Goal: Task Accomplishment & Management: Use online tool/utility

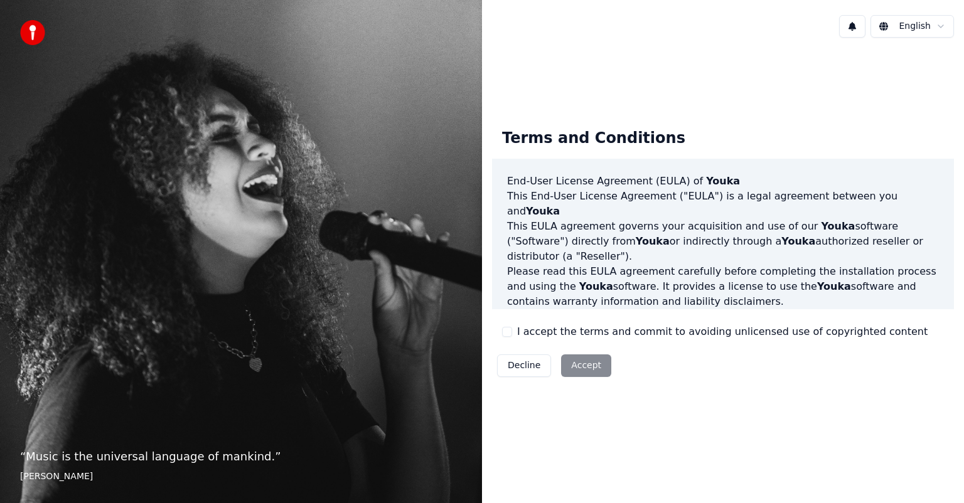
click at [505, 333] on button "I accept the terms and commit to avoiding unlicensed use of copyrighted content" at bounding box center [507, 332] width 10 height 10
click at [583, 369] on button "Accept" at bounding box center [586, 365] width 50 height 23
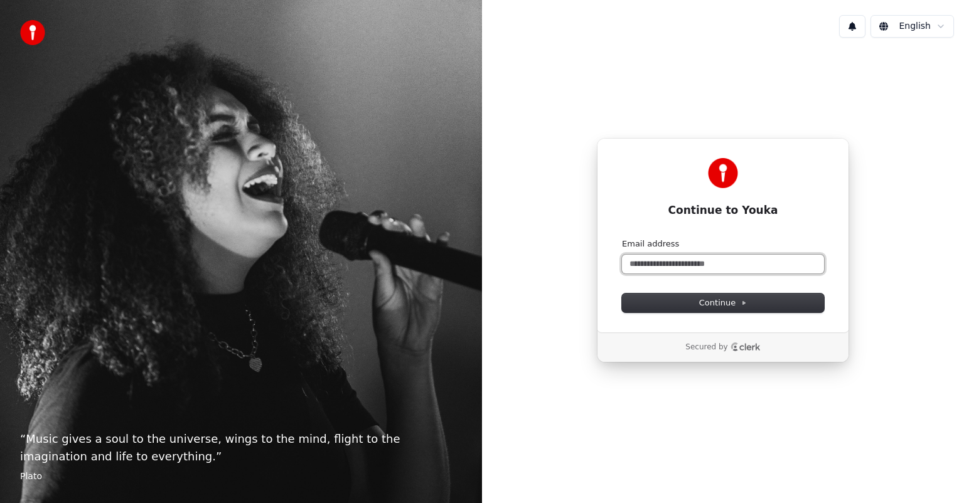
click at [703, 265] on input "Email address" at bounding box center [723, 264] width 202 height 19
click at [724, 299] on span "Continue" at bounding box center [723, 302] width 48 height 11
type input "**********"
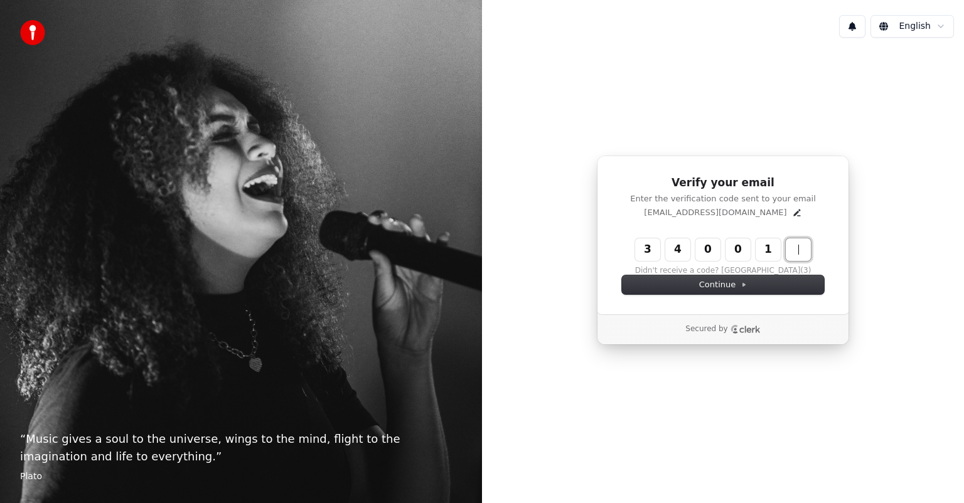
type input "******"
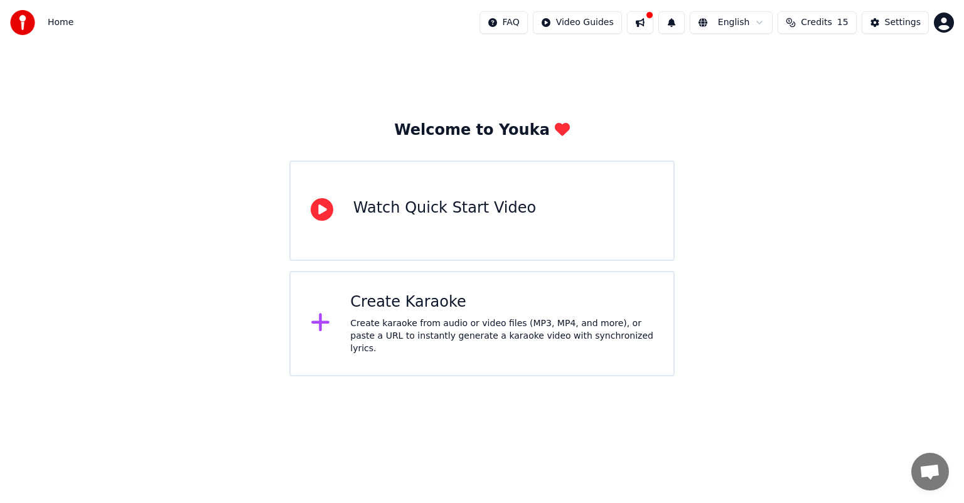
click at [439, 311] on div "Create Karaoke" at bounding box center [501, 302] width 303 height 20
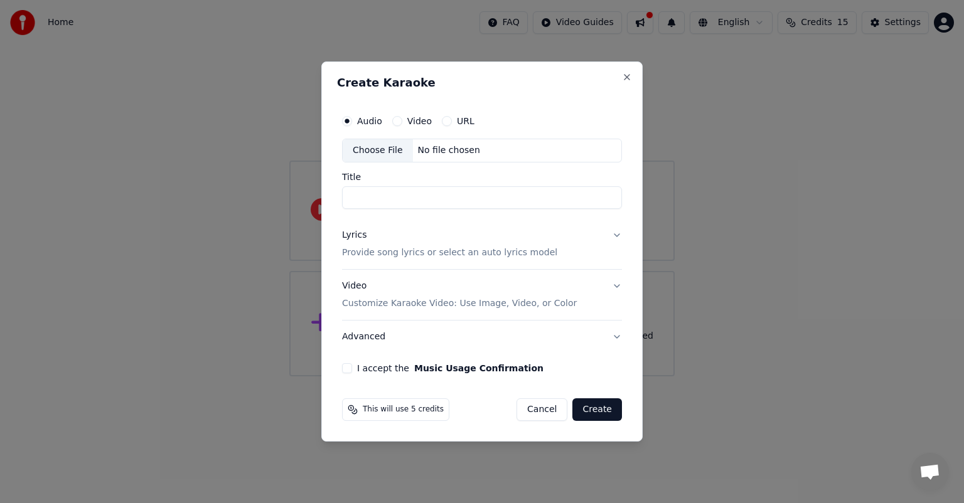
click at [396, 148] on div "Choose File" at bounding box center [378, 150] width 70 height 23
type input "**********"
click at [617, 237] on button "Lyrics Provide song lyrics or select an auto lyrics model" at bounding box center [482, 244] width 280 height 50
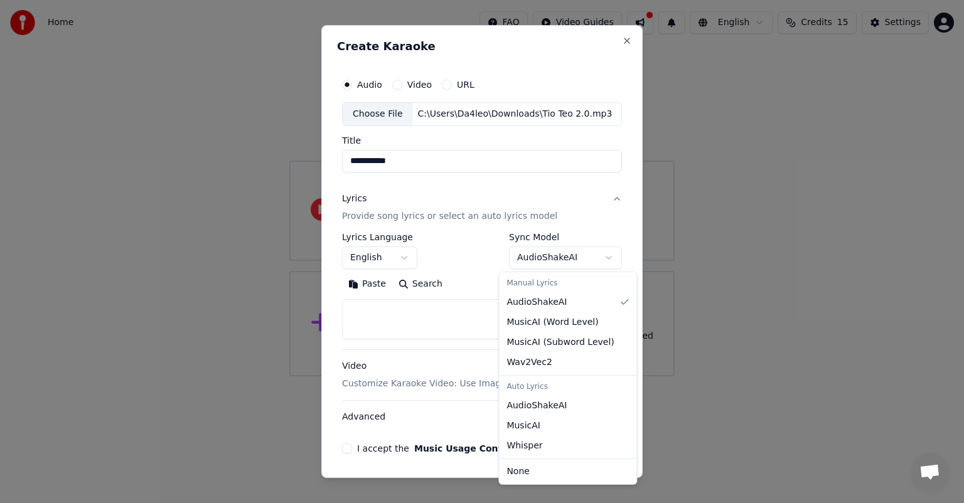
click at [600, 258] on body "**********" at bounding box center [482, 188] width 964 height 376
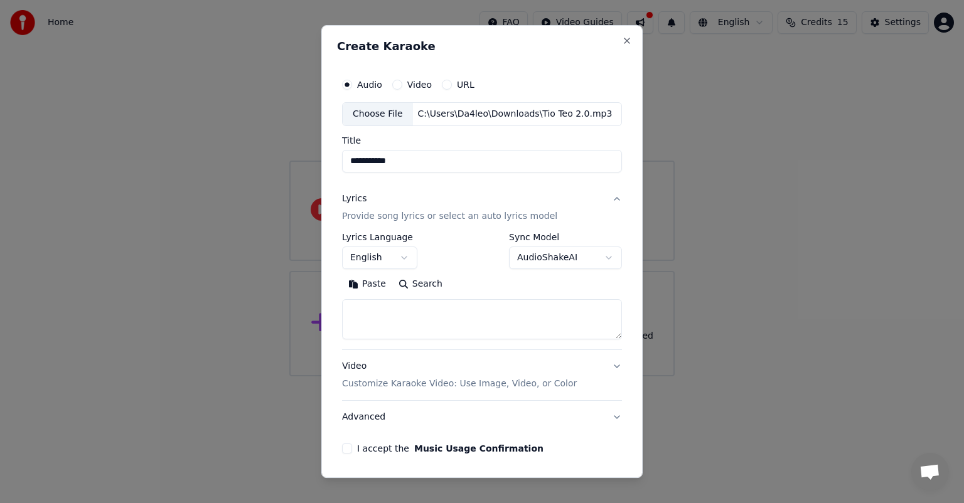
click at [401, 257] on button "English" at bounding box center [379, 258] width 75 height 23
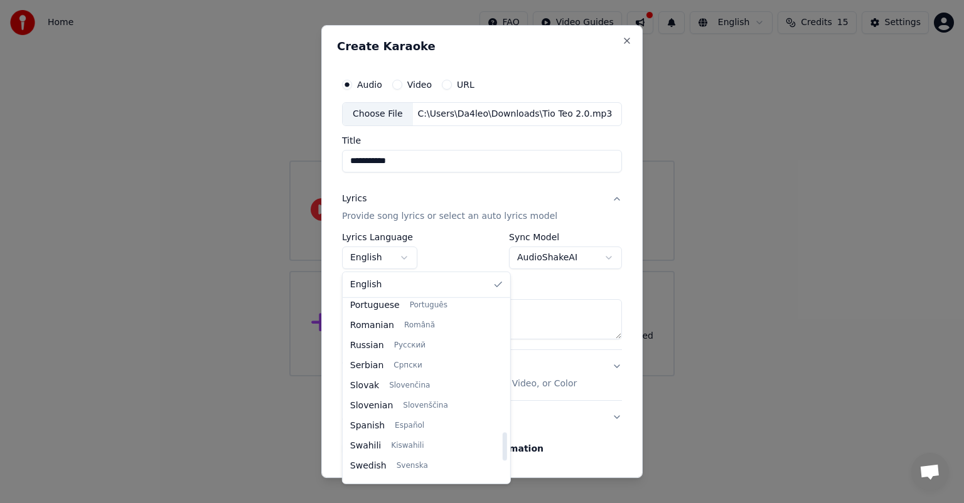
scroll to position [843, 0]
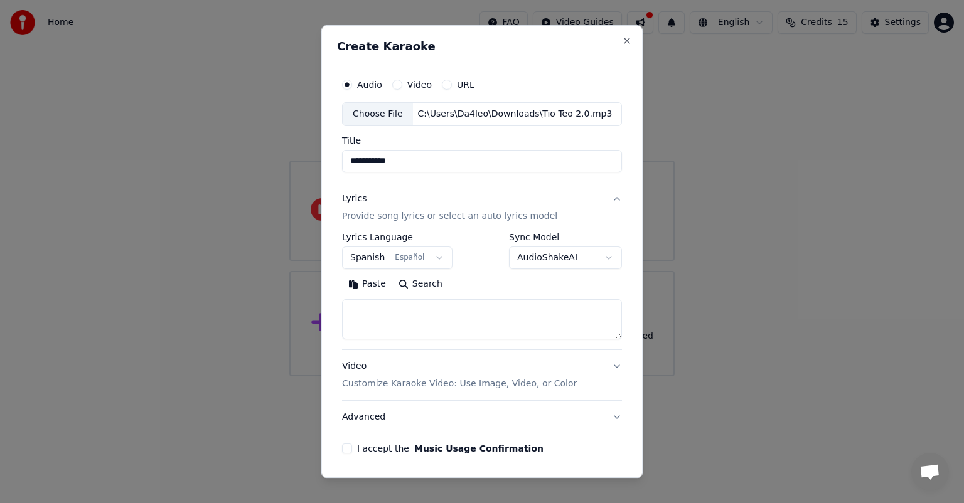
click at [409, 279] on button "Search" at bounding box center [420, 284] width 56 height 20
click at [367, 449] on label "I accept the Music Usage Confirmation" at bounding box center [450, 448] width 186 height 9
click at [352, 449] on button "I accept the Music Usage Confirmation" at bounding box center [347, 449] width 10 height 10
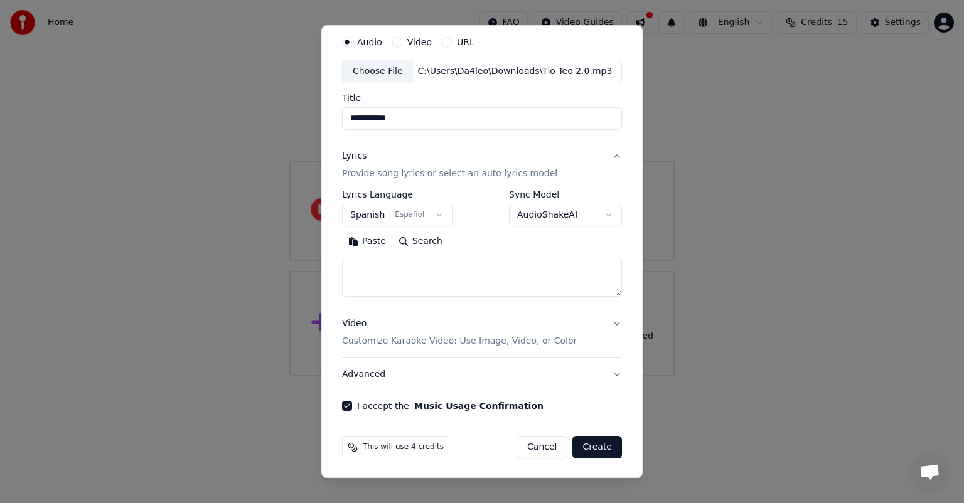
click at [591, 444] on button "Create" at bounding box center [597, 447] width 50 height 23
select select "**"
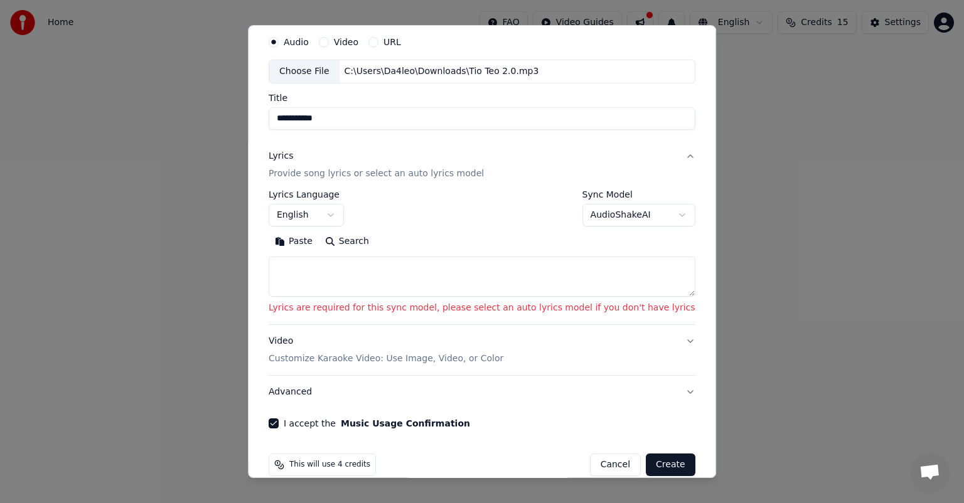
click at [658, 335] on button "Video Customize Karaoke Video: Use Image, Video, or Color" at bounding box center [482, 350] width 427 height 50
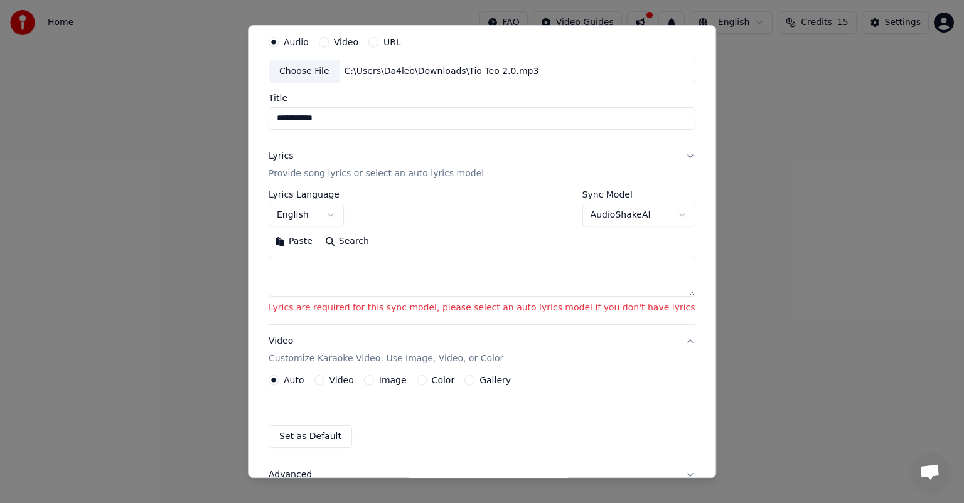
scroll to position [9, 0]
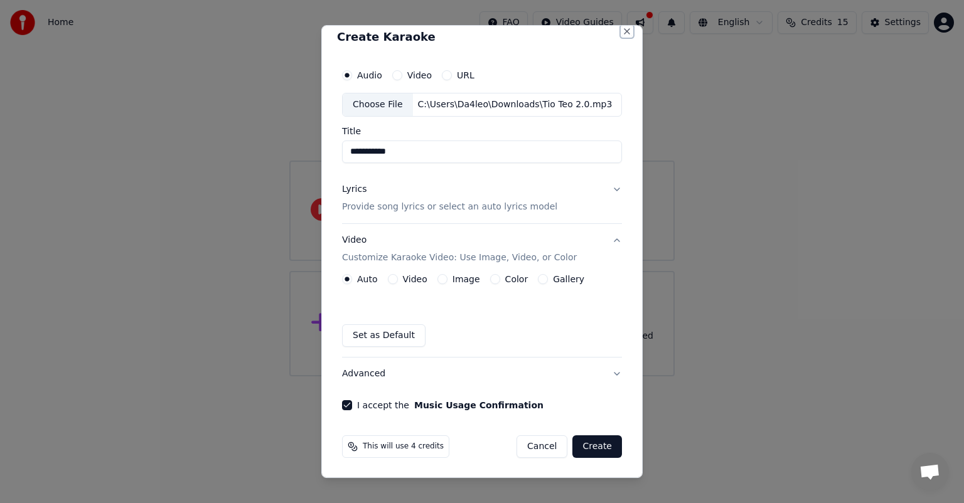
click at [622, 33] on button "Close" at bounding box center [627, 31] width 10 height 10
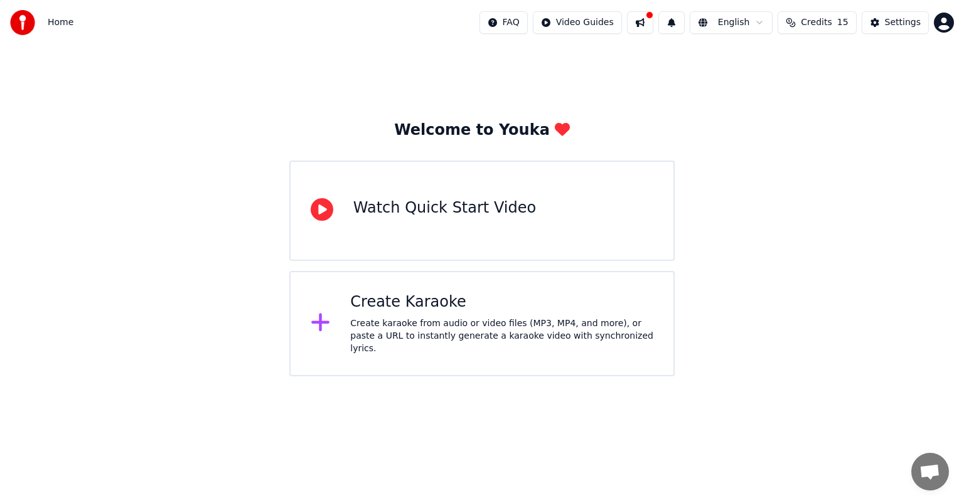
click at [460, 213] on div "Watch Quick Start Video" at bounding box center [444, 208] width 183 height 20
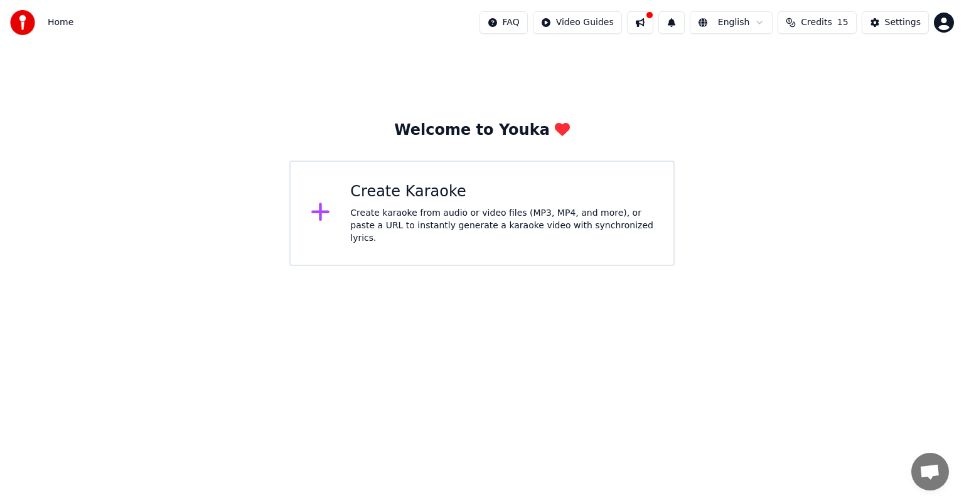
click at [452, 227] on div "Create karaoke from audio or video files (MP3, MP4, and more), or paste a URL t…" at bounding box center [501, 226] width 303 height 38
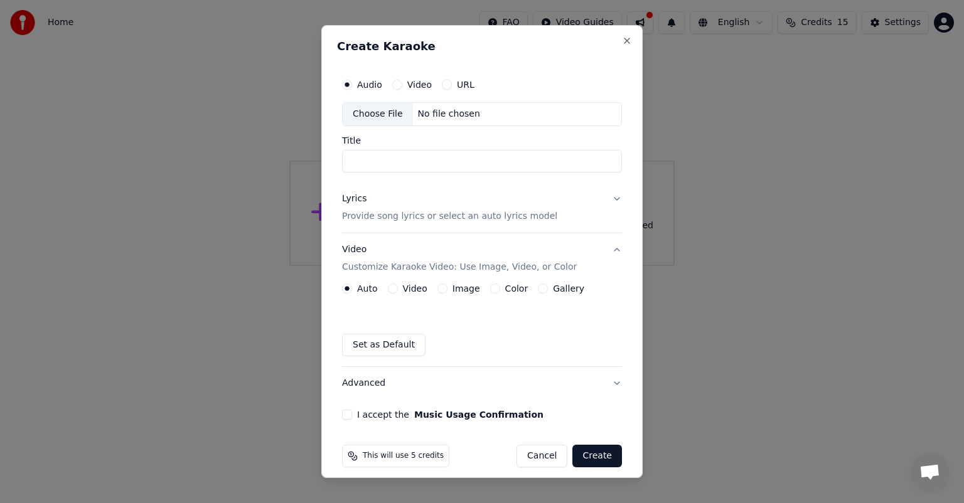
click at [381, 115] on div "Choose File" at bounding box center [378, 114] width 70 height 23
type input "**********"
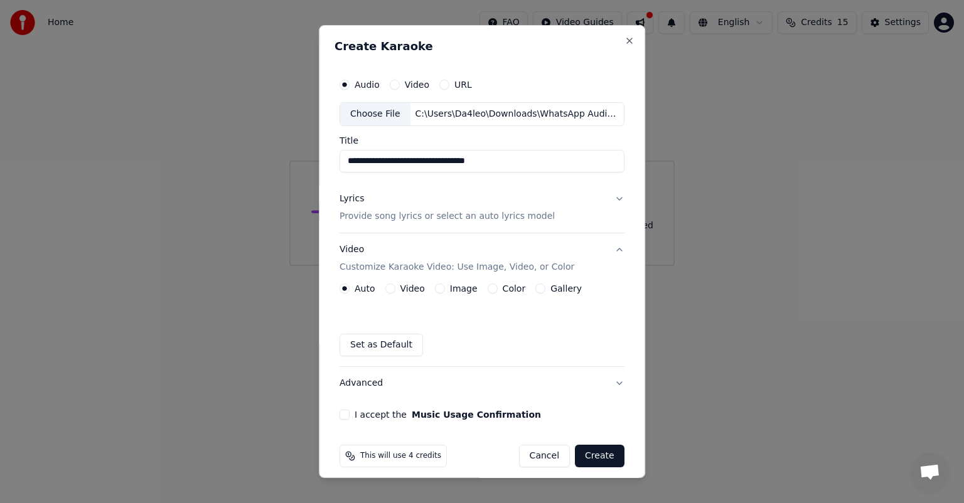
click at [363, 416] on label "I accept the Music Usage Confirmation" at bounding box center [447, 414] width 186 height 9
click at [349, 416] on button "I accept the Music Usage Confirmation" at bounding box center [344, 415] width 10 height 10
click at [589, 454] on button "Create" at bounding box center [600, 456] width 50 height 23
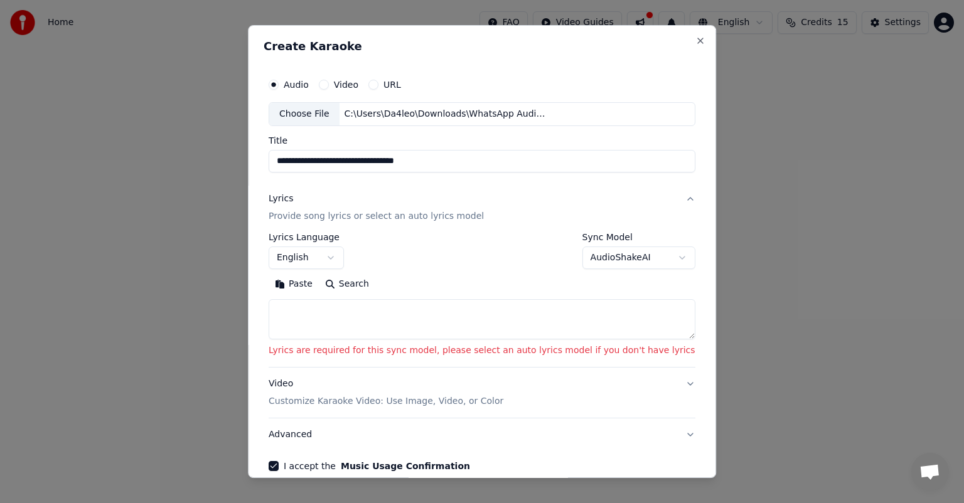
click at [420, 326] on textarea at bounding box center [482, 319] width 427 height 40
paste textarea "**********"
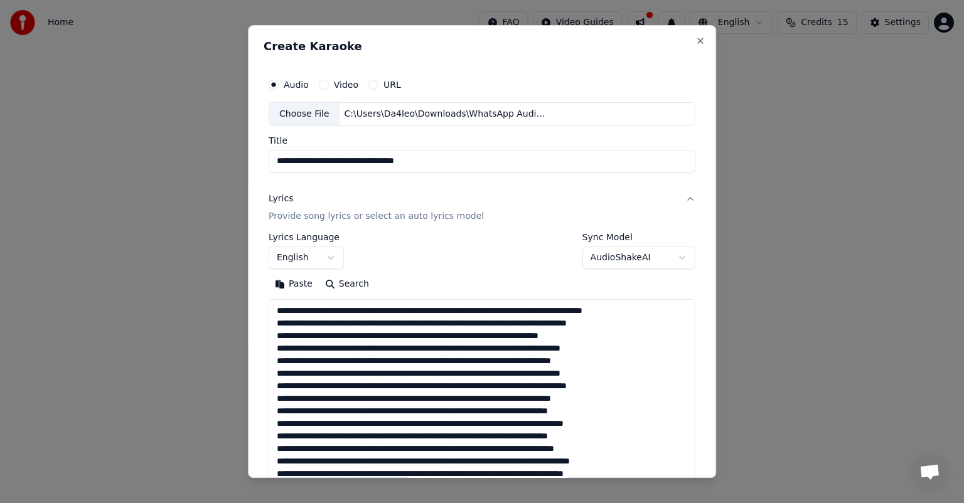
scroll to position [441, 0]
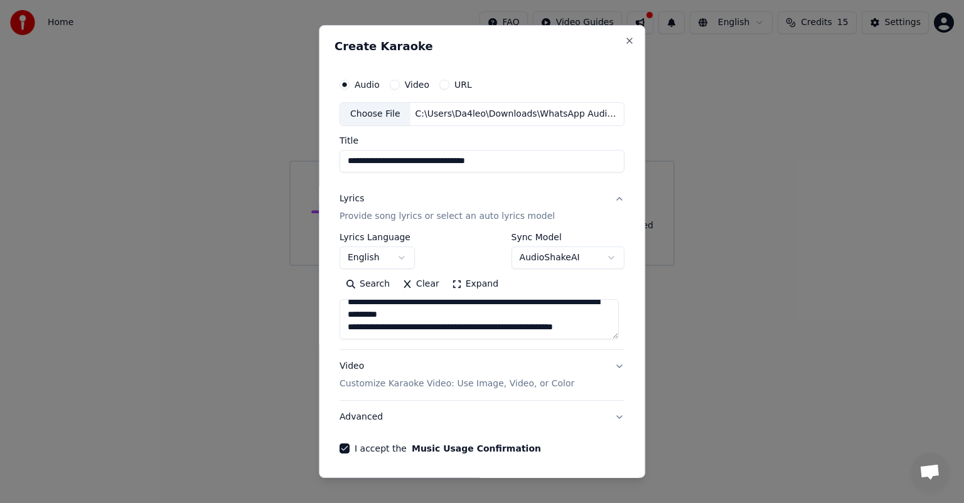
type textarea "**********"
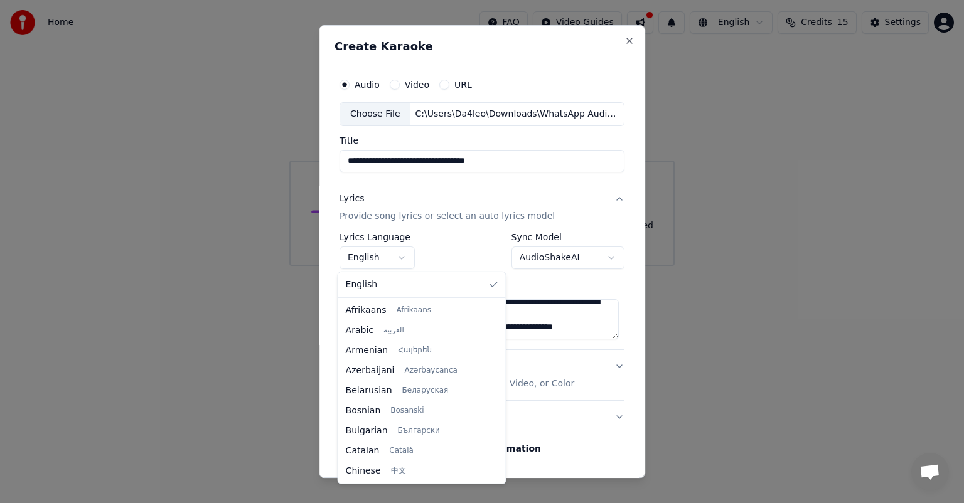
click at [400, 256] on body "**********" at bounding box center [482, 133] width 964 height 266
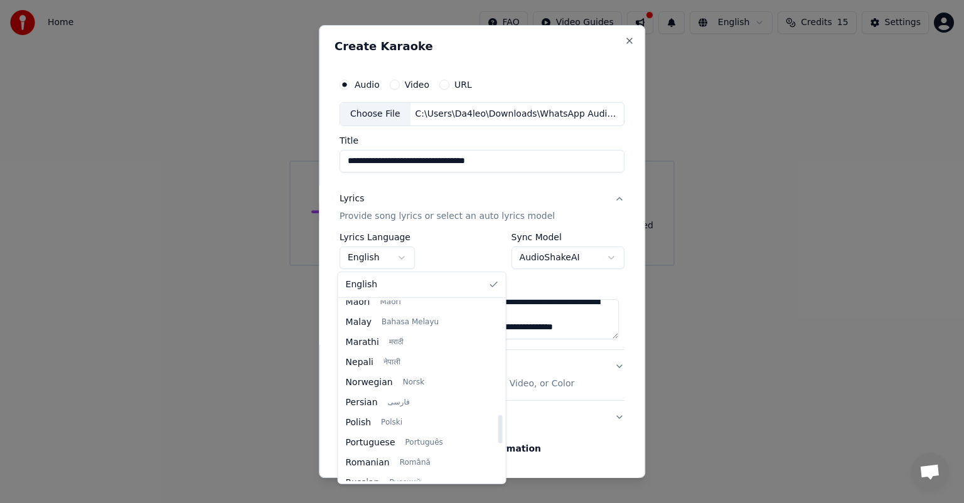
scroll to position [780, 0]
select select "**"
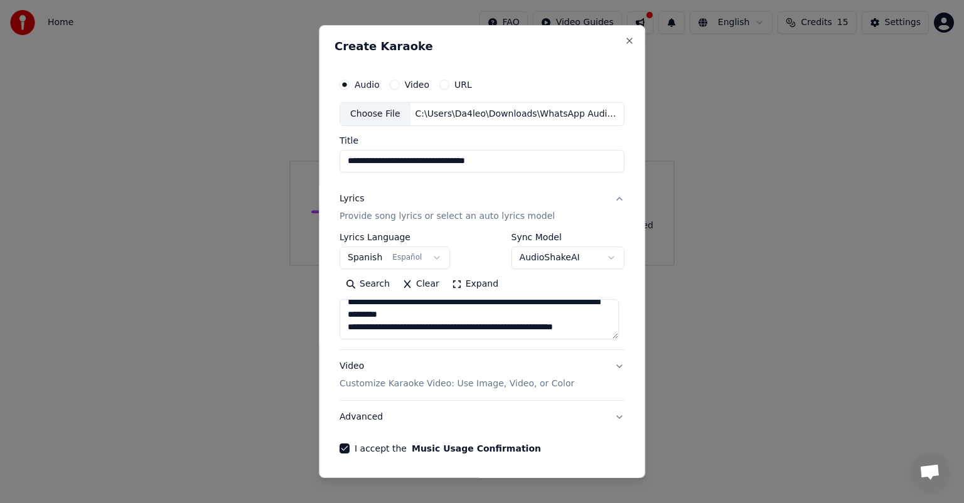
scroll to position [43, 0]
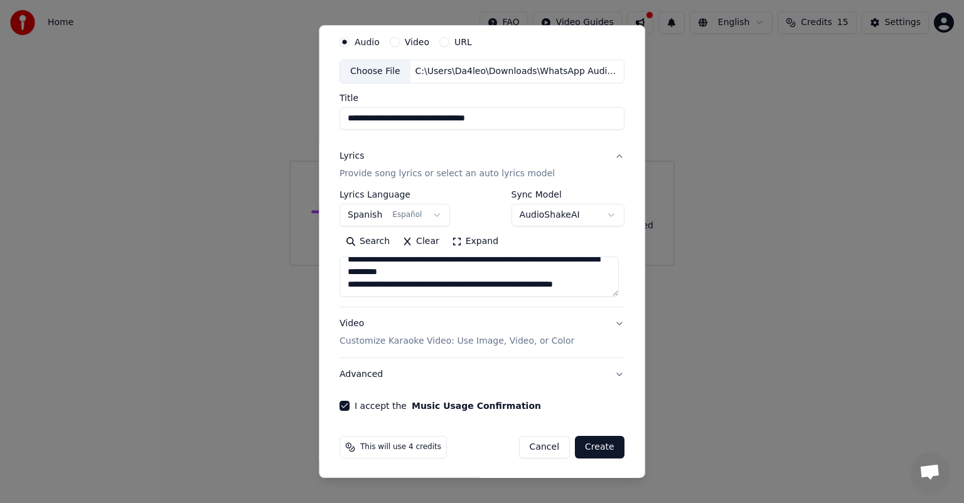
click at [594, 449] on button "Create" at bounding box center [600, 447] width 50 height 23
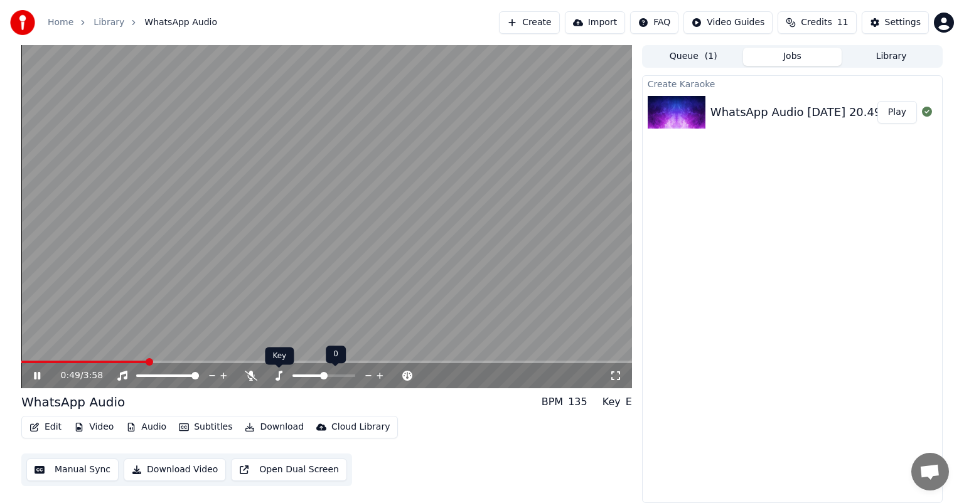
click at [276, 375] on icon at bounding box center [278, 376] width 13 height 10
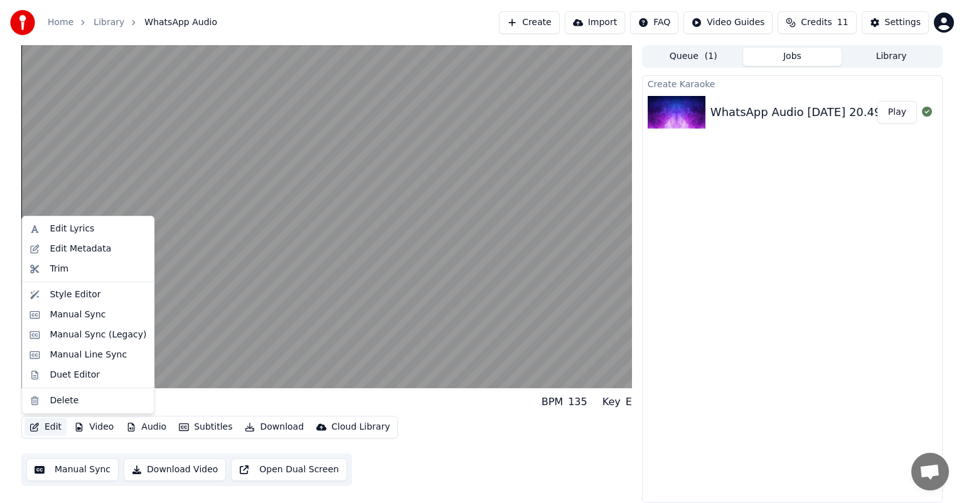
click at [49, 427] on button "Edit" at bounding box center [45, 427] width 42 height 18
click at [60, 219] on div "Edit Lyrics" at bounding box center [87, 229] width 127 height 20
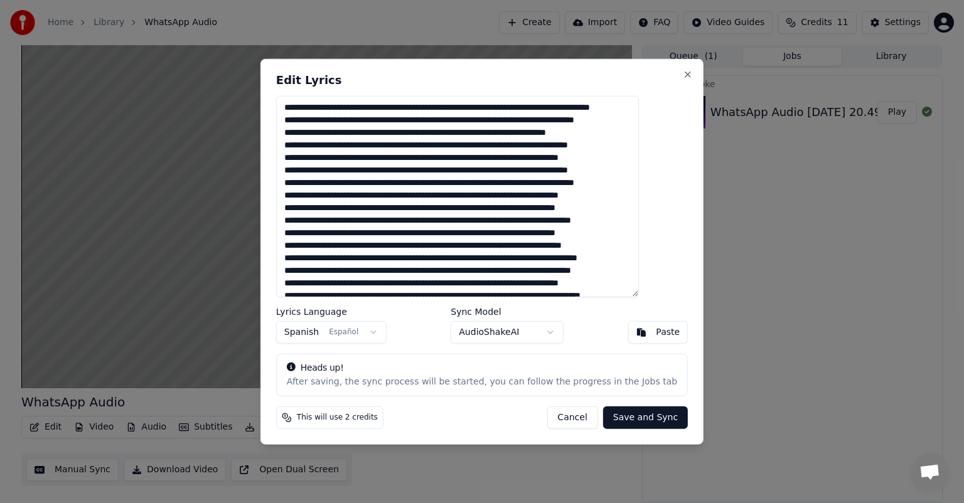
click at [543, 338] on body "Home Library WhatsApp Audio Create Import FAQ Video Guides Credits 11 Settings …" at bounding box center [482, 251] width 964 height 503
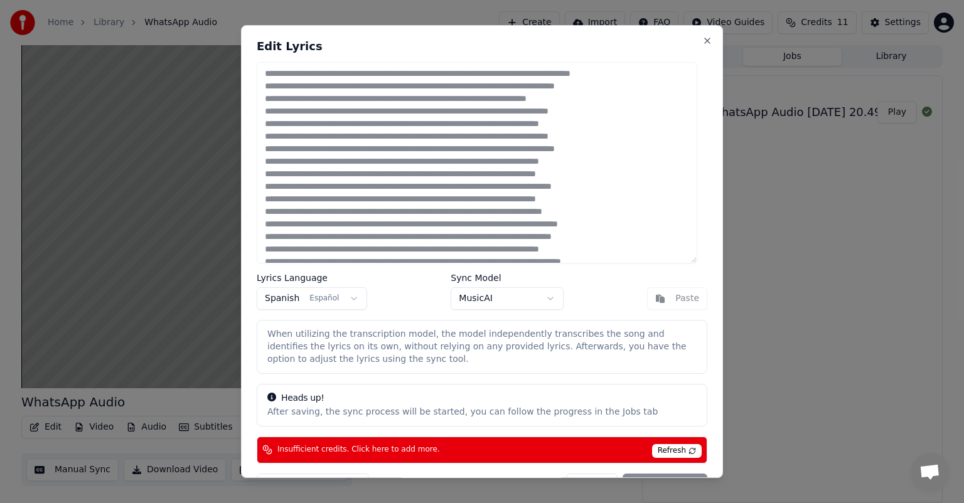
click at [666, 454] on span "Refresh" at bounding box center [677, 451] width 50 height 14
click at [431, 339] on div "When utilizing the transcription model, the model independently transcribes the…" at bounding box center [481, 347] width 429 height 38
click at [702, 36] on button "Close" at bounding box center [707, 41] width 10 height 10
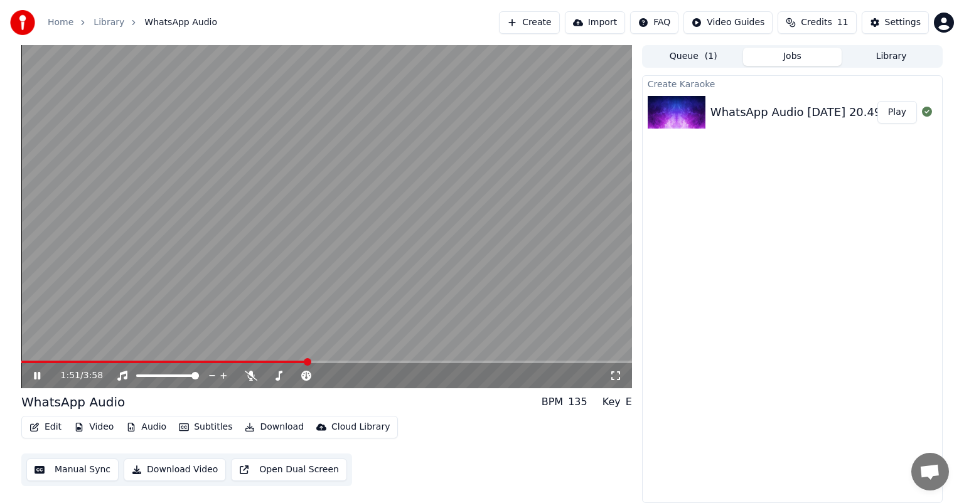
click at [878, 55] on button "Library" at bounding box center [890, 57] width 99 height 18
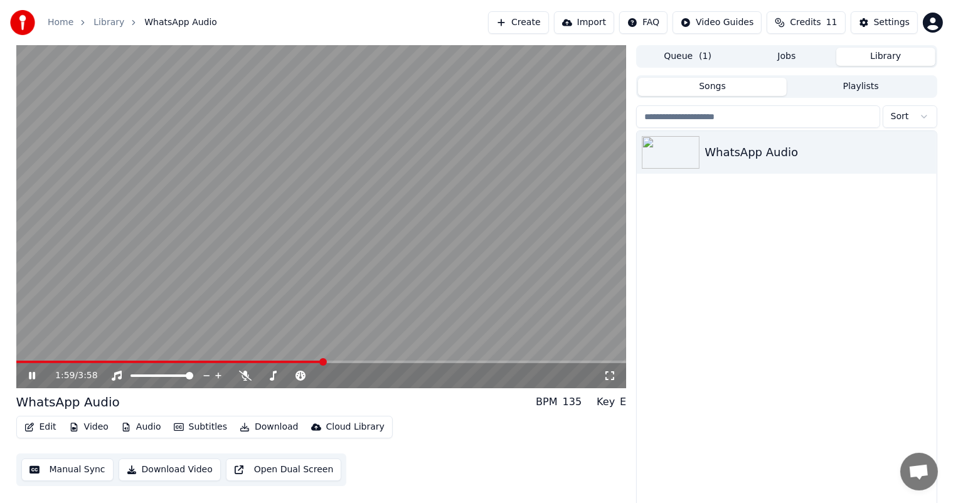
click at [488, 286] on video at bounding box center [321, 216] width 610 height 343
click at [705, 59] on span "( 1 )" at bounding box center [705, 56] width 13 height 13
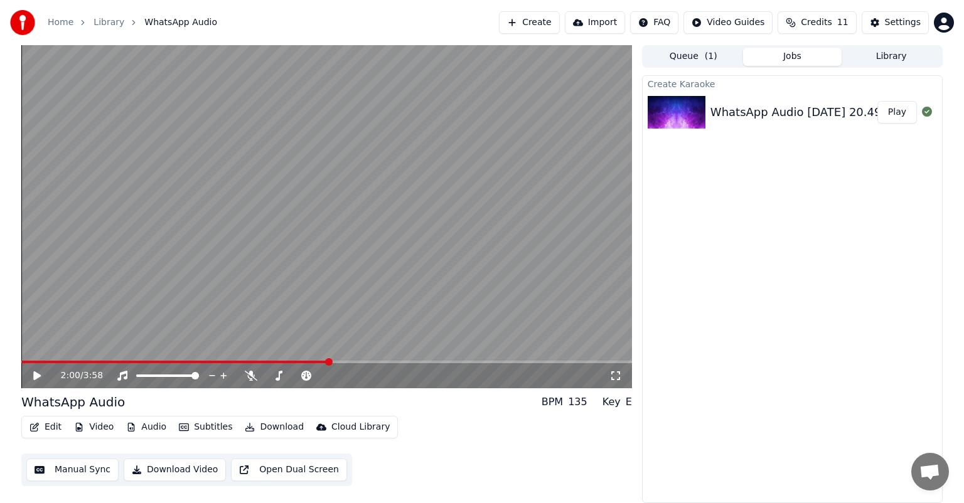
click at [810, 55] on button "Jobs" at bounding box center [792, 57] width 99 height 18
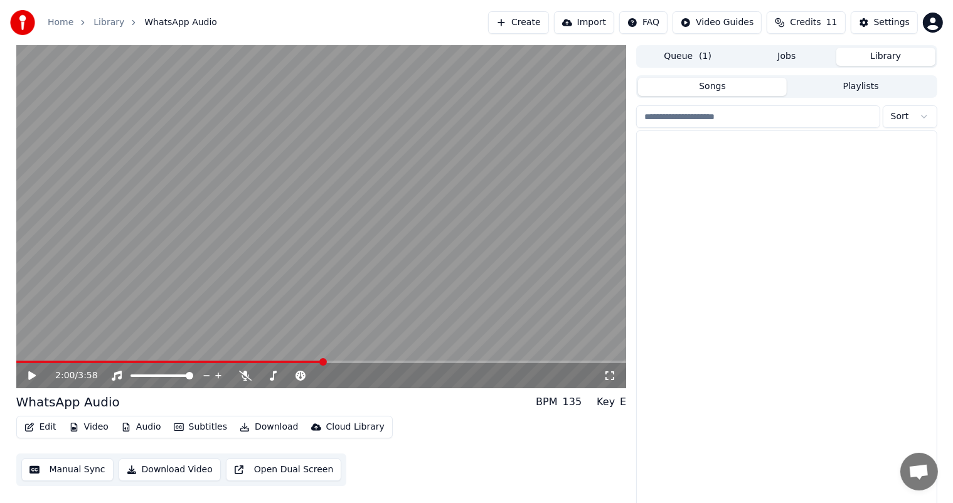
click at [904, 58] on button "Library" at bounding box center [885, 57] width 99 height 18
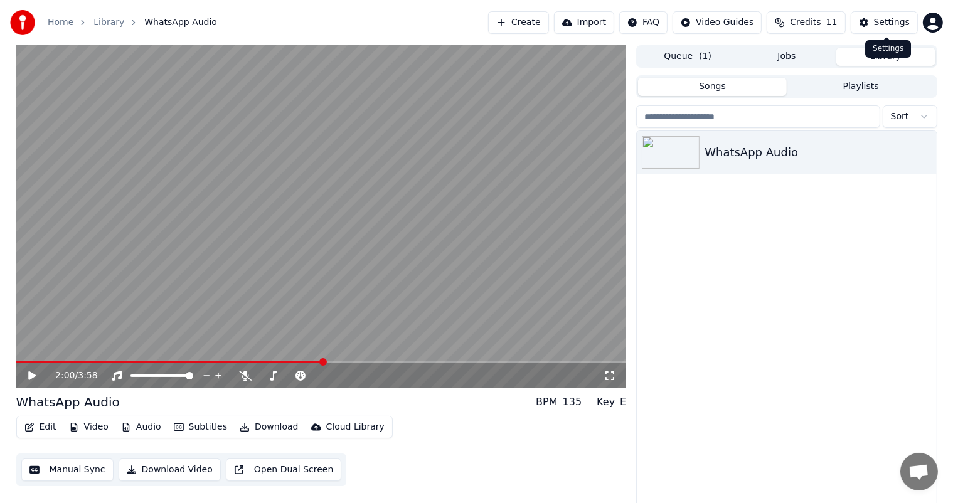
click at [902, 25] on div "Settings" at bounding box center [892, 22] width 36 height 13
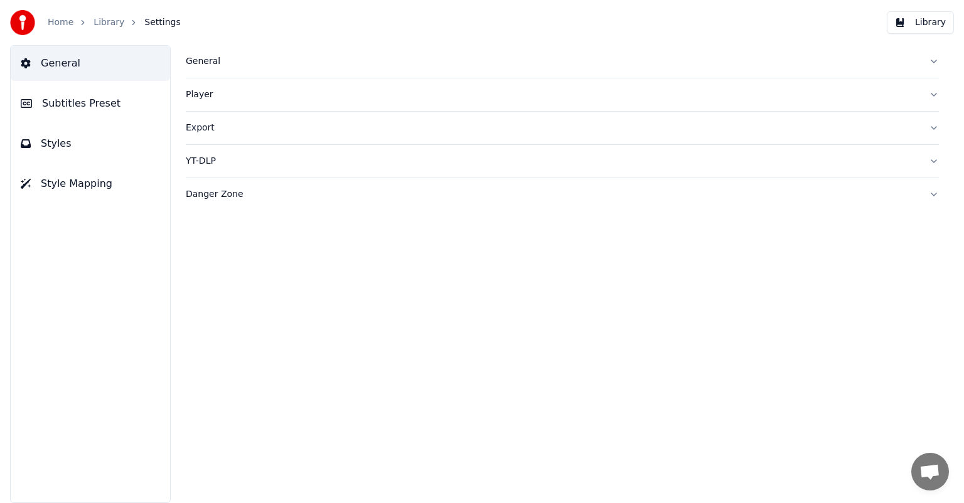
click at [381, 258] on div "General Player Export YT-DLP Danger Zone" at bounding box center [562, 274] width 803 height 458
click at [63, 74] on button "General" at bounding box center [90, 63] width 159 height 35
click at [60, 31] on div "Home Library Settings" at bounding box center [95, 22] width 171 height 25
click at [58, 23] on link "Home" at bounding box center [61, 22] width 26 height 13
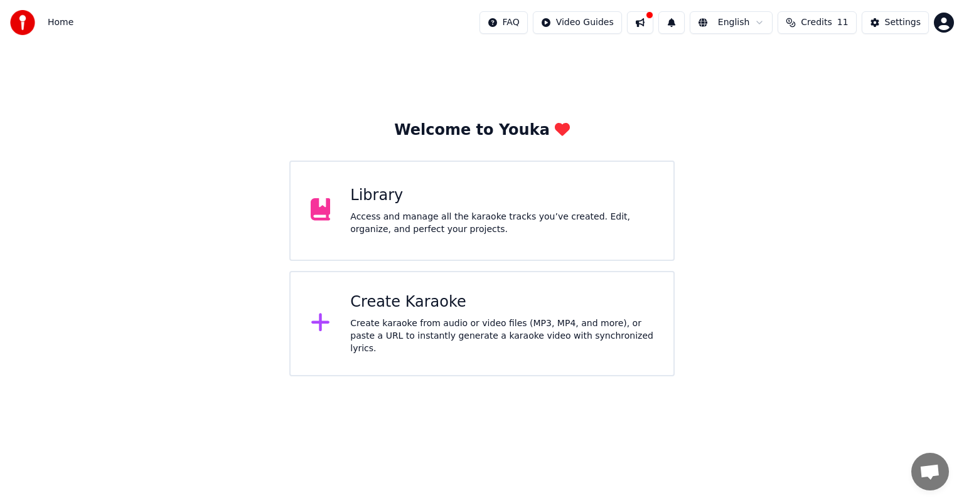
click at [610, 201] on div "Library" at bounding box center [501, 196] width 303 height 20
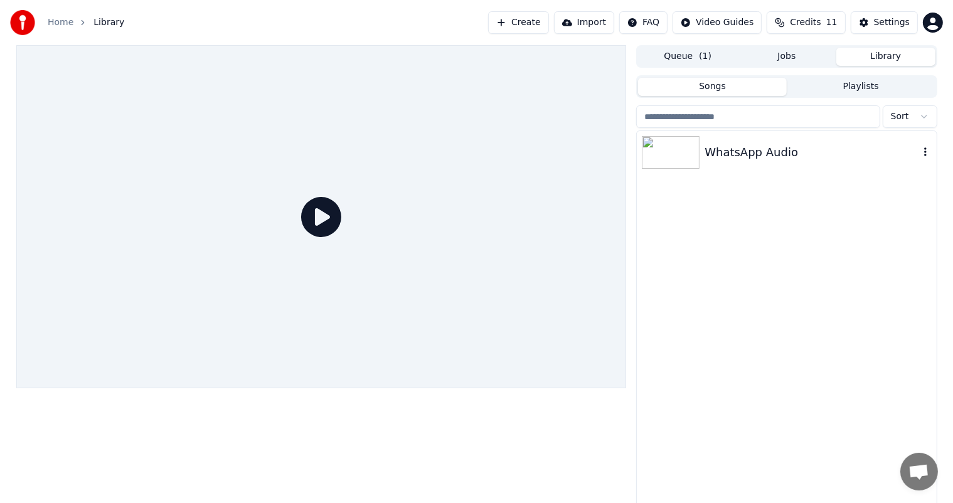
click at [725, 163] on div "WhatsApp Audio" at bounding box center [786, 152] width 299 height 43
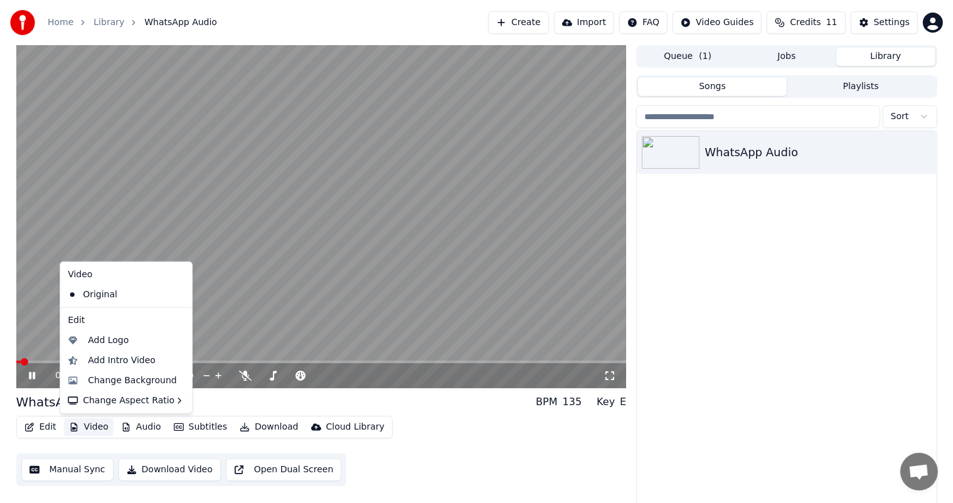
click at [95, 424] on button "Video" at bounding box center [89, 427] width 50 height 18
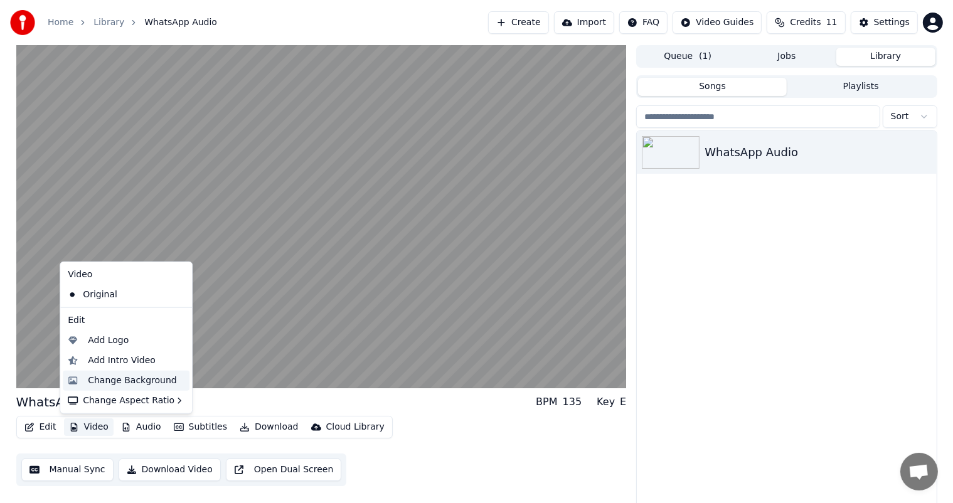
click at [115, 383] on div "Change Background" at bounding box center [132, 381] width 89 height 13
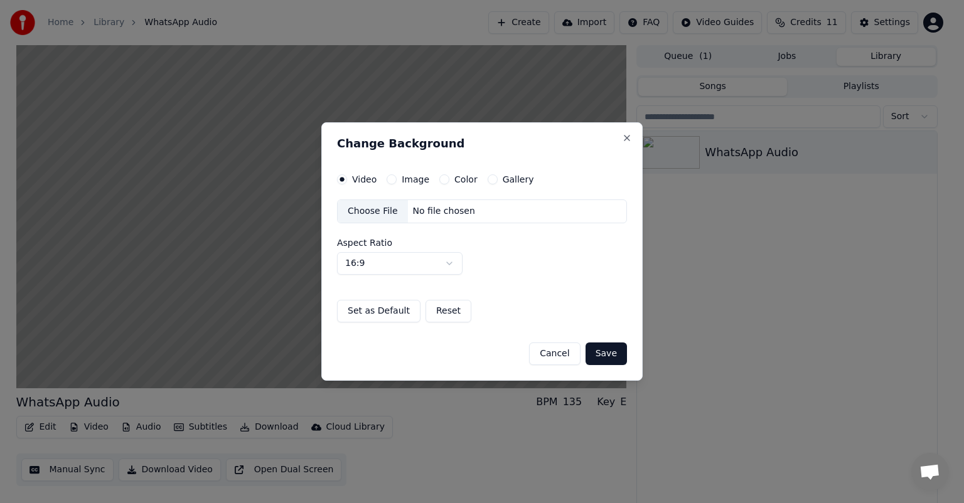
click at [503, 180] on label "Gallery" at bounding box center [518, 179] width 31 height 9
click at [498, 180] on button "Gallery" at bounding box center [492, 179] width 10 height 10
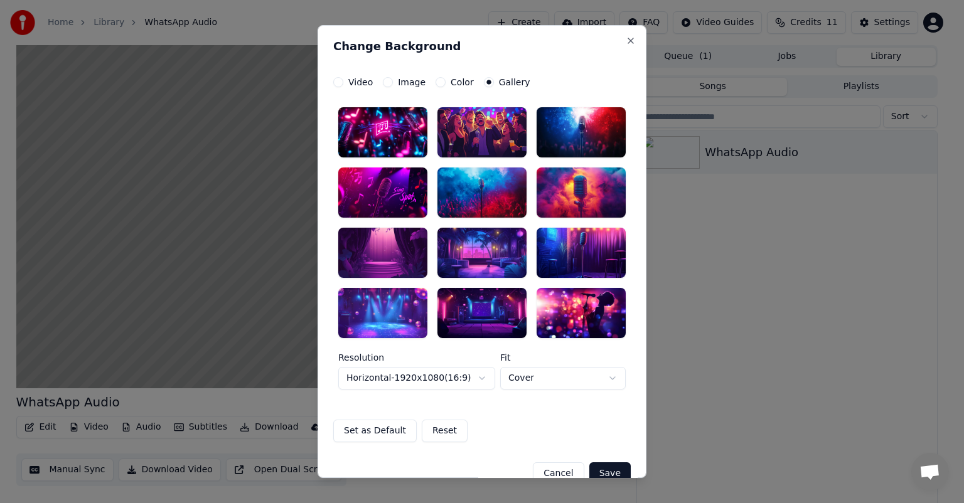
click at [476, 128] on div at bounding box center [481, 132] width 89 height 50
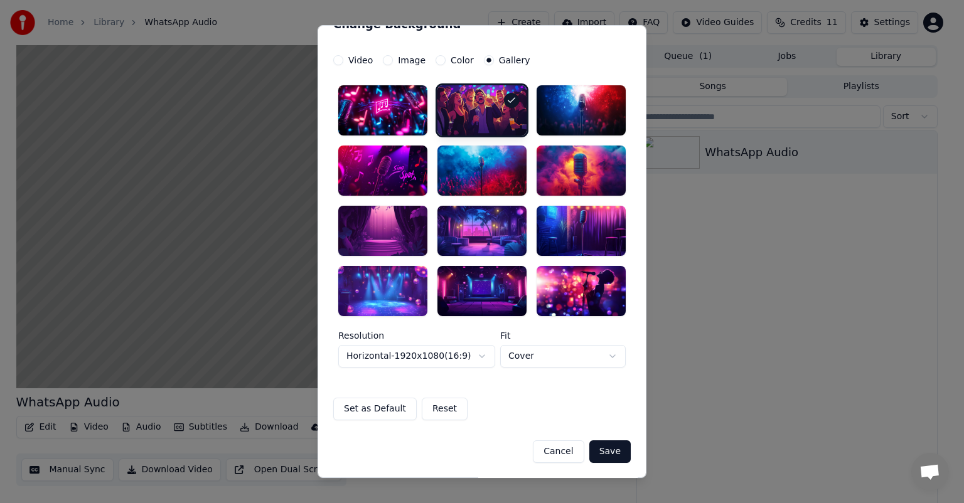
click at [605, 449] on button "Save" at bounding box center [609, 451] width 41 height 23
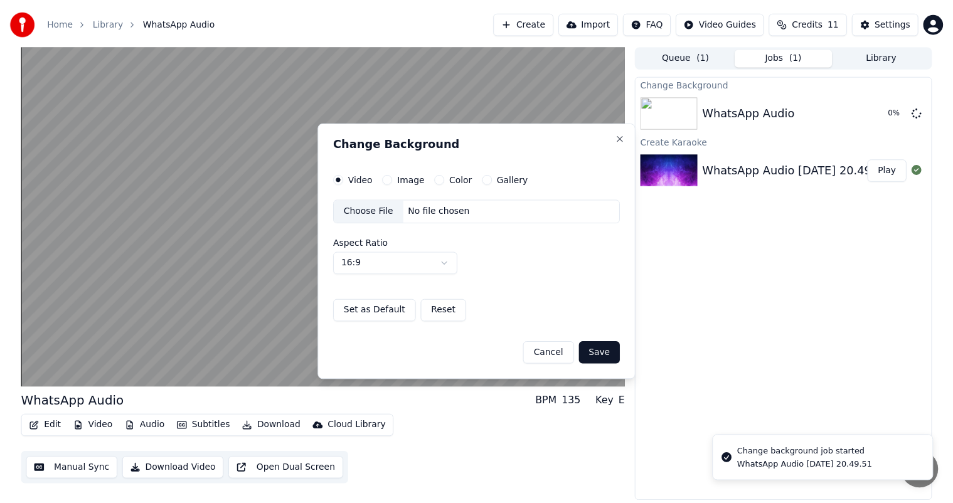
scroll to position [0, 0]
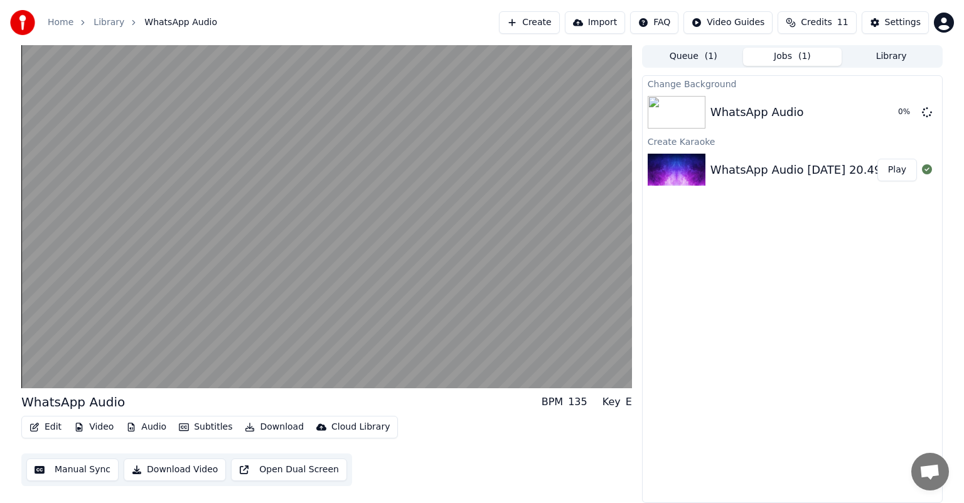
click at [79, 469] on button "Manual Sync" at bounding box center [72, 470] width 92 height 23
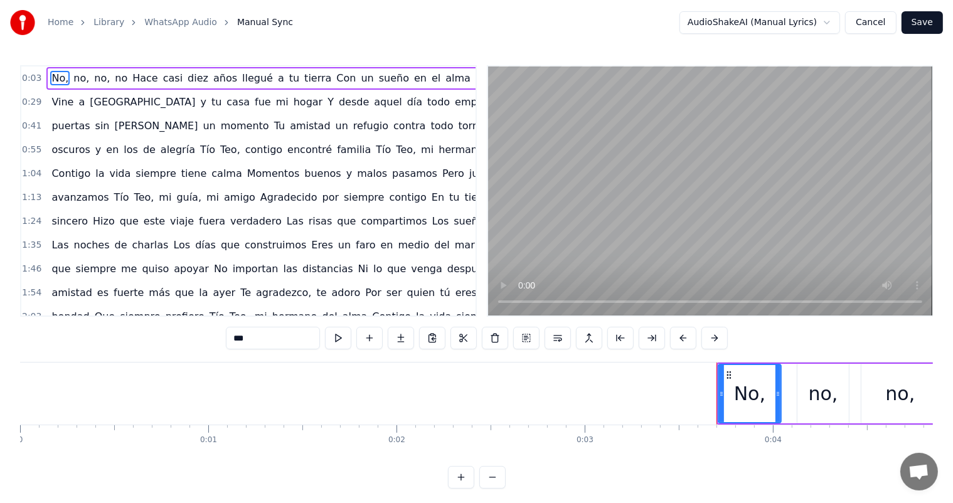
click at [682, 260] on video at bounding box center [710, 191] width 444 height 249
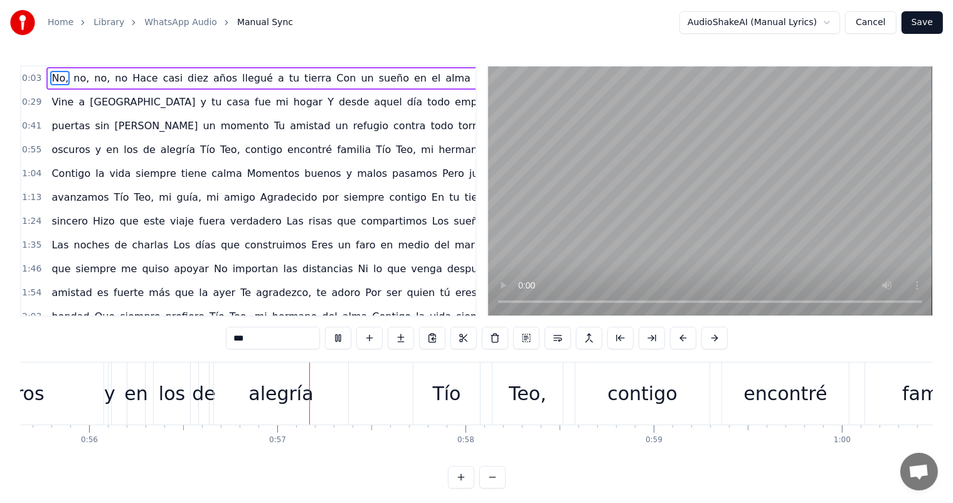
scroll to position [0, 10595]
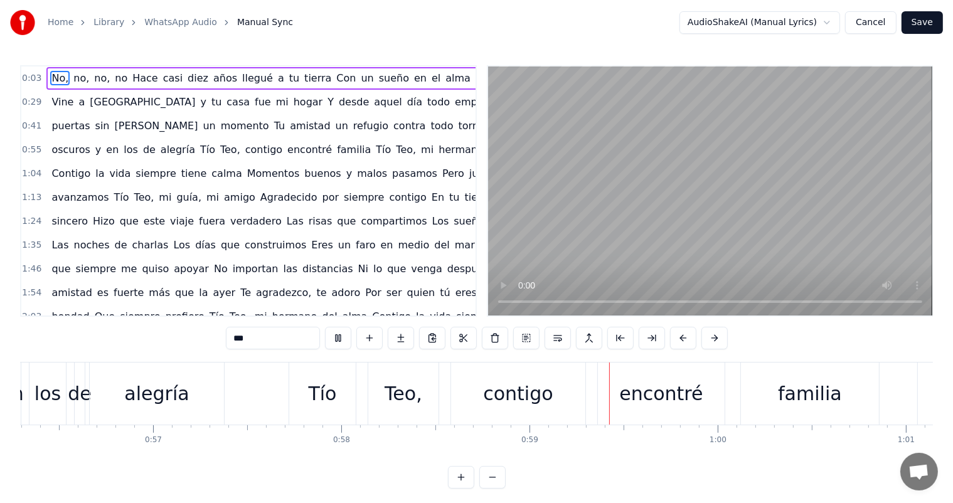
click at [100, 105] on span "[GEOGRAPHIC_DATA]" at bounding box center [142, 102] width 108 height 14
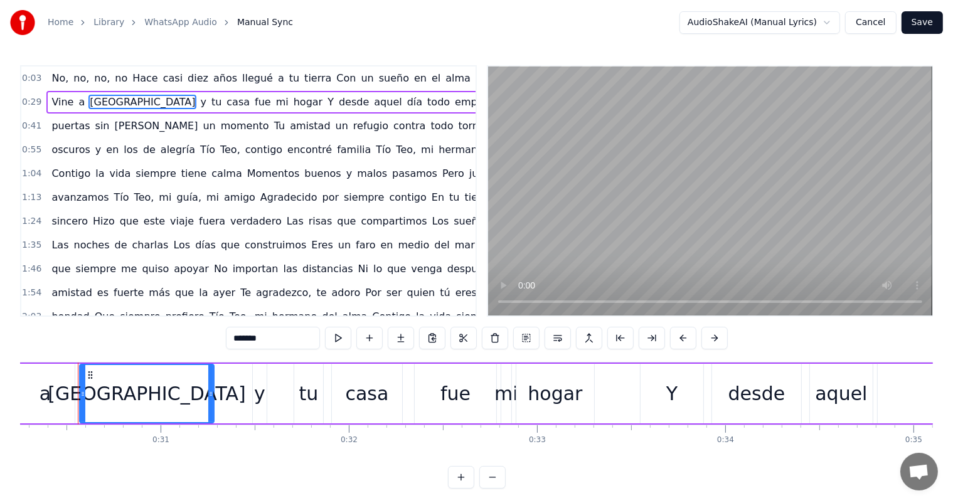
scroll to position [0, 5689]
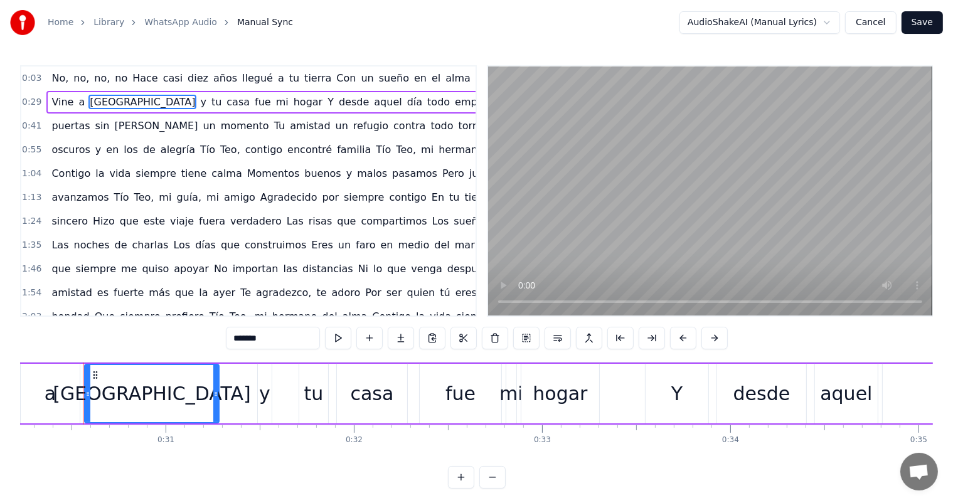
click at [166, 393] on div "[GEOGRAPHIC_DATA]" at bounding box center [152, 394] width 198 height 28
click at [276, 338] on input "*******" at bounding box center [273, 338] width 94 height 23
click at [344, 339] on button at bounding box center [338, 338] width 26 height 23
drag, startPoint x: 127, startPoint y: 388, endPoint x: 175, endPoint y: 392, distance: 48.5
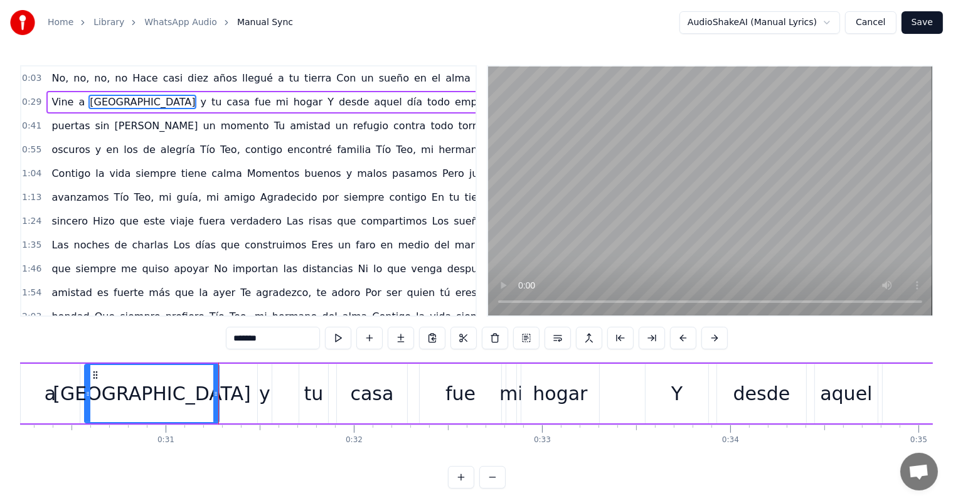
click at [172, 392] on div "[GEOGRAPHIC_DATA]" at bounding box center [152, 394] width 198 height 28
click at [45, 397] on div "a" at bounding box center [50, 394] width 11 height 28
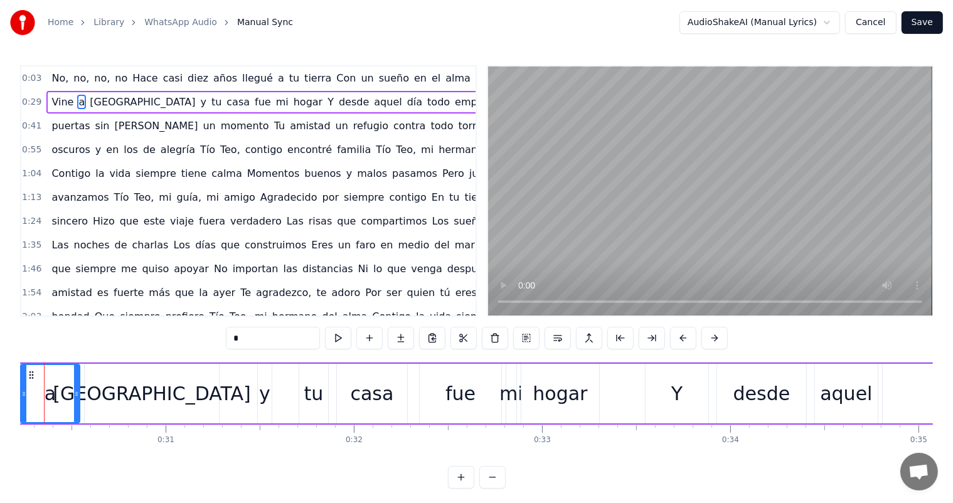
scroll to position [0, 5650]
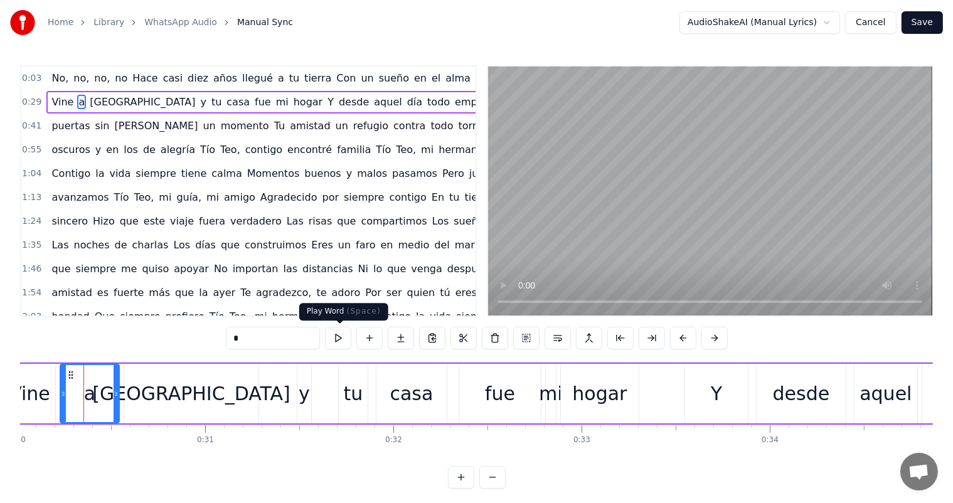
click at [342, 340] on button at bounding box center [338, 338] width 26 height 23
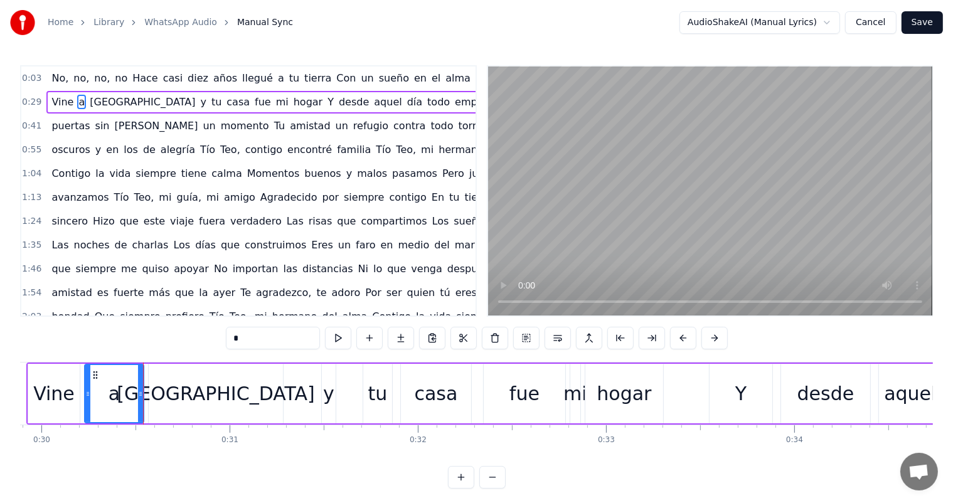
click at [28, 401] on div "Vine" at bounding box center [54, 394] width 53 height 60
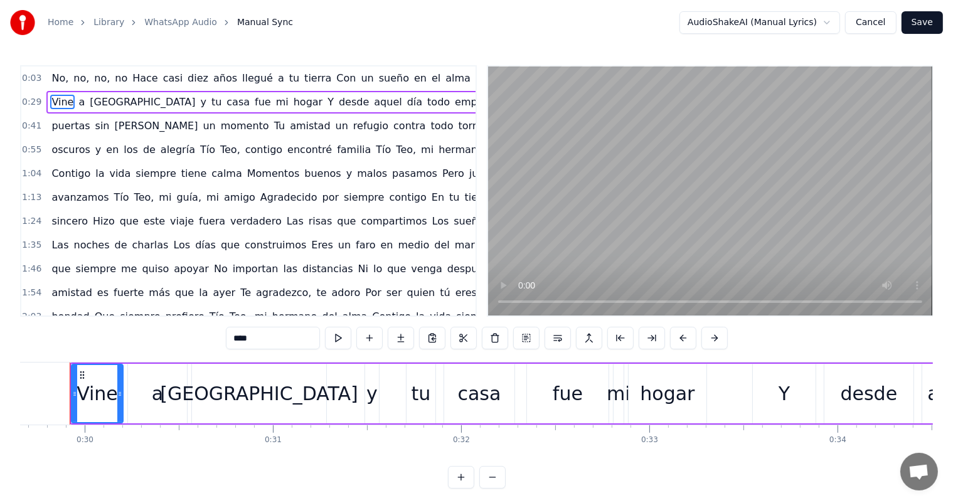
scroll to position [0, 5568]
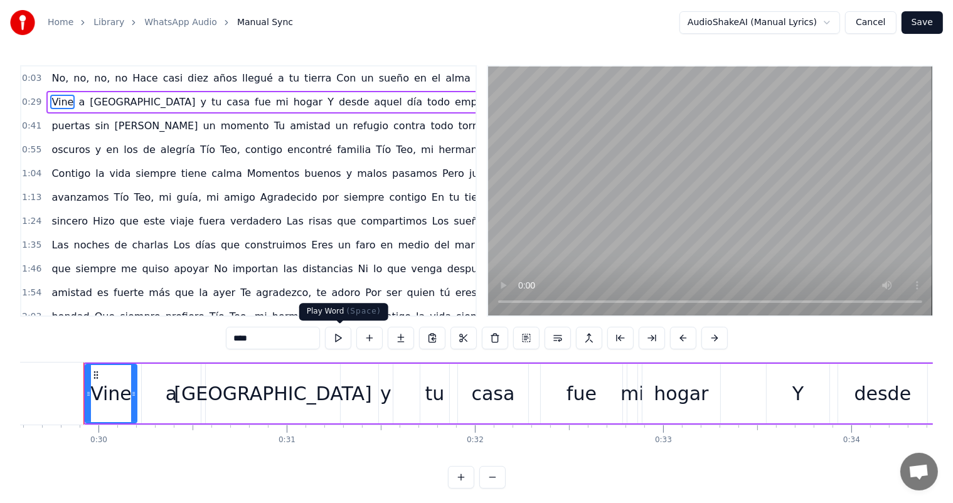
click at [346, 337] on button at bounding box center [338, 338] width 26 height 23
click at [159, 333] on div "0:03 No, no, no, no Hace [PERSON_NAME] años llegué a tu tierra Con un sueño en …" at bounding box center [476, 276] width 913 height 423
click at [56, 75] on span "No," at bounding box center [59, 78] width 19 height 14
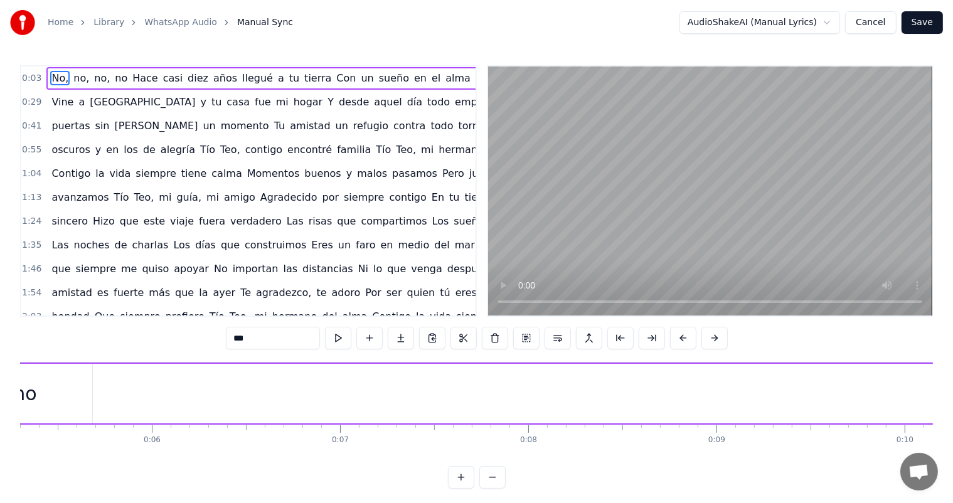
scroll to position [0, 633]
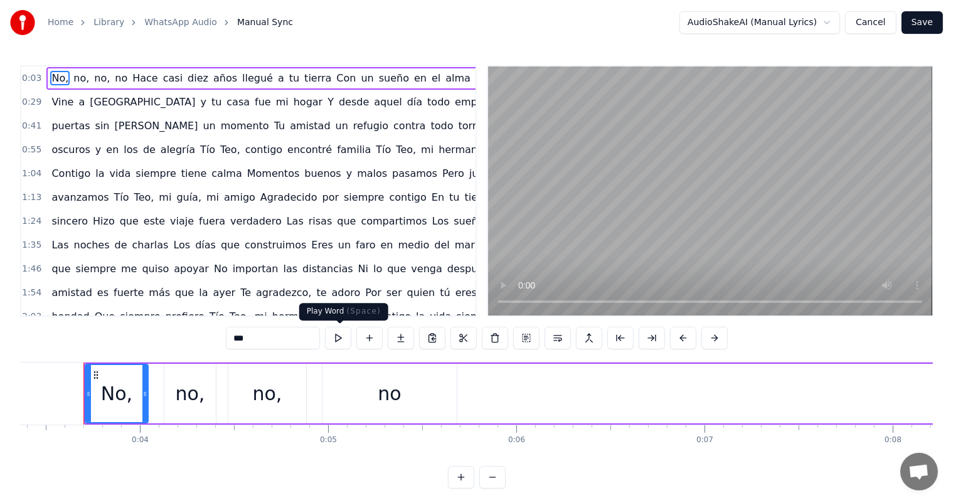
click at [347, 339] on button at bounding box center [338, 338] width 26 height 23
click at [58, 102] on span "Vine" at bounding box center [62, 102] width 24 height 14
type input "****"
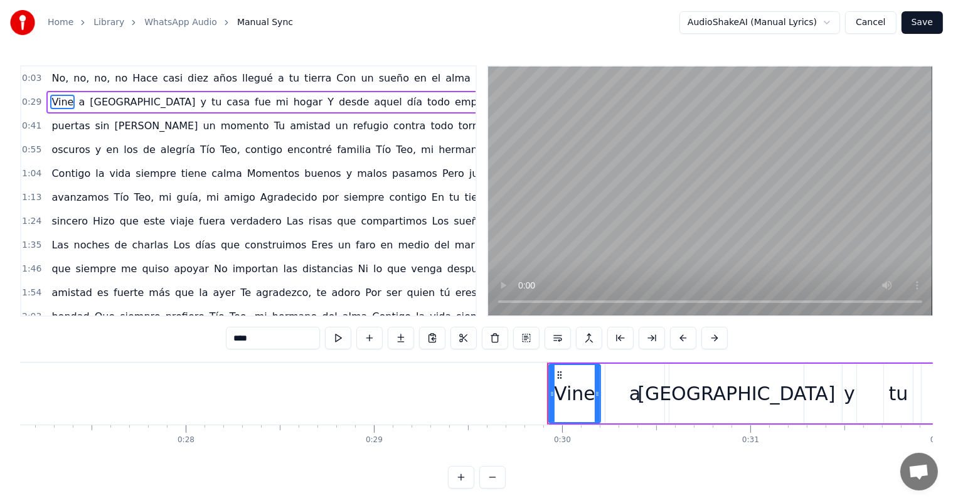
scroll to position [0, 5569]
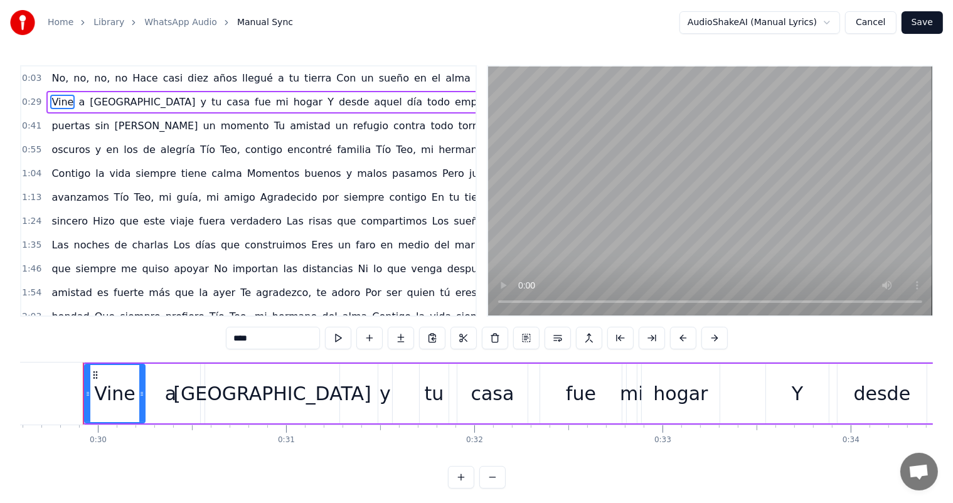
drag, startPoint x: 133, startPoint y: 398, endPoint x: 142, endPoint y: 404, distance: 10.8
click at [142, 404] on div at bounding box center [141, 393] width 5 height 57
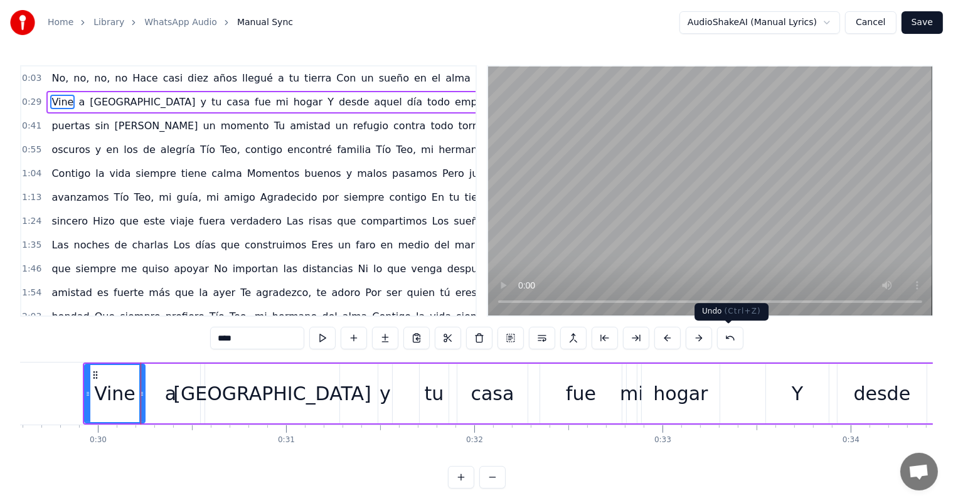
click at [735, 341] on button at bounding box center [730, 338] width 26 height 23
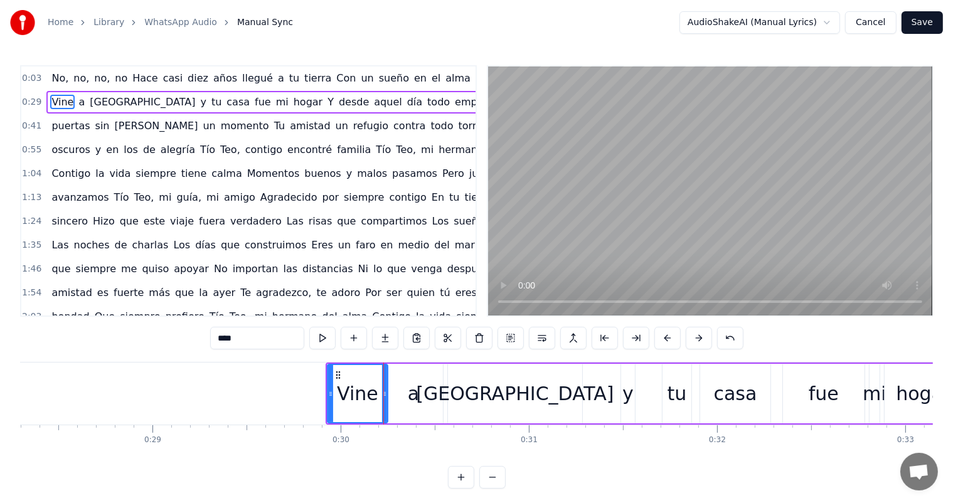
scroll to position [0, 5023]
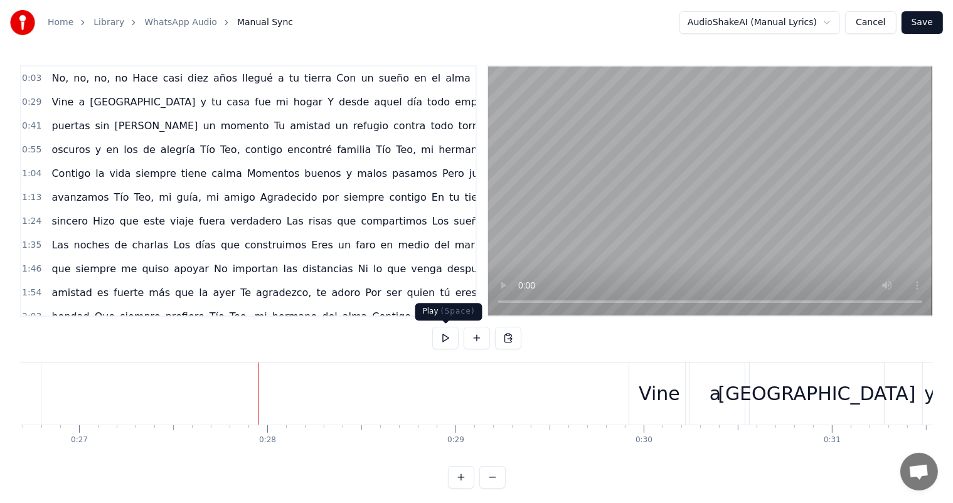
click at [442, 338] on button at bounding box center [445, 338] width 26 height 23
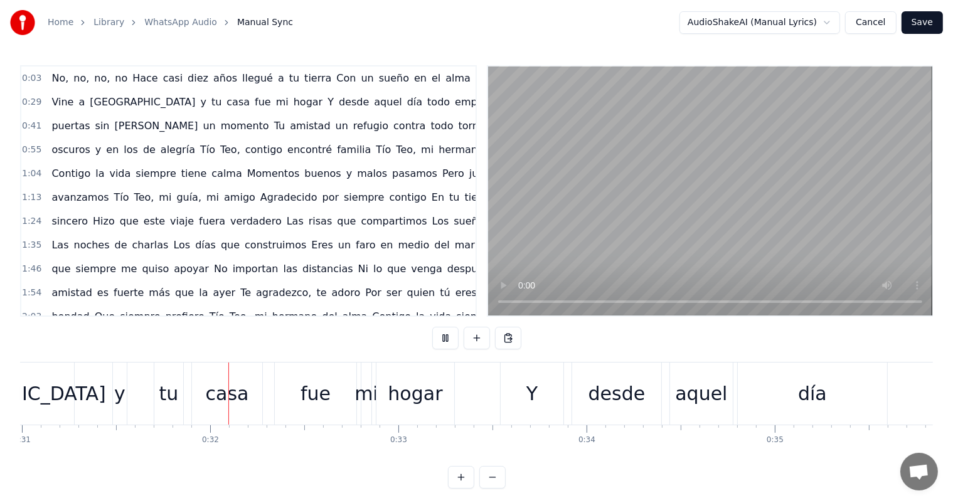
scroll to position [0, 5838]
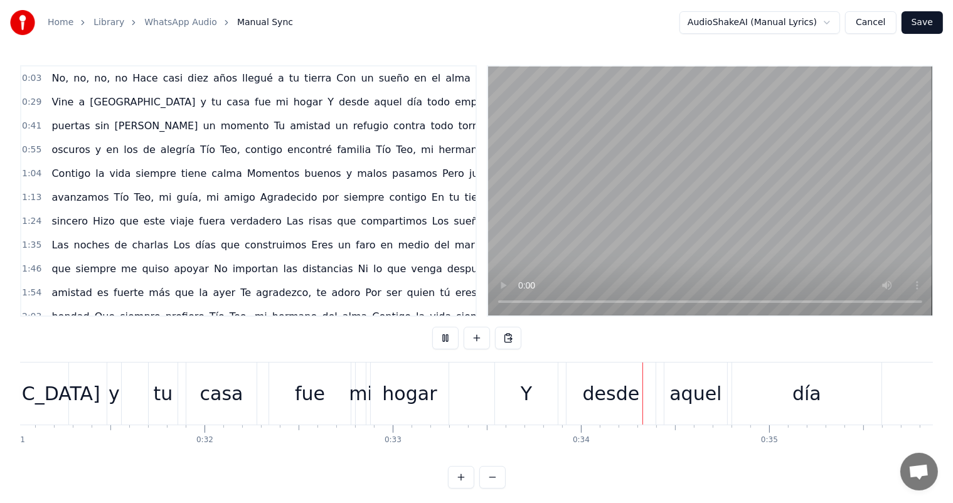
click at [432, 327] on button at bounding box center [445, 338] width 26 height 23
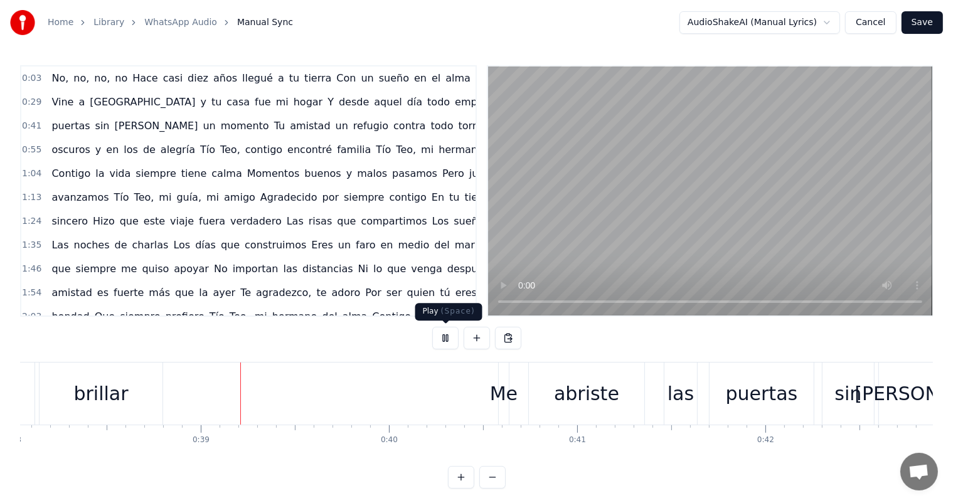
scroll to position [0, 7163]
click at [457, 345] on button at bounding box center [445, 338] width 26 height 23
click at [59, 106] on span "Vine" at bounding box center [62, 102] width 24 height 14
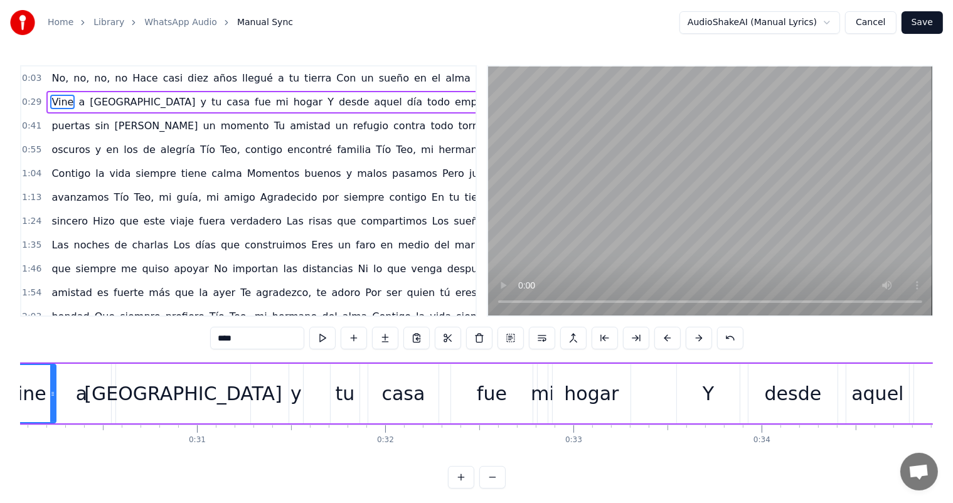
scroll to position [0, 5569]
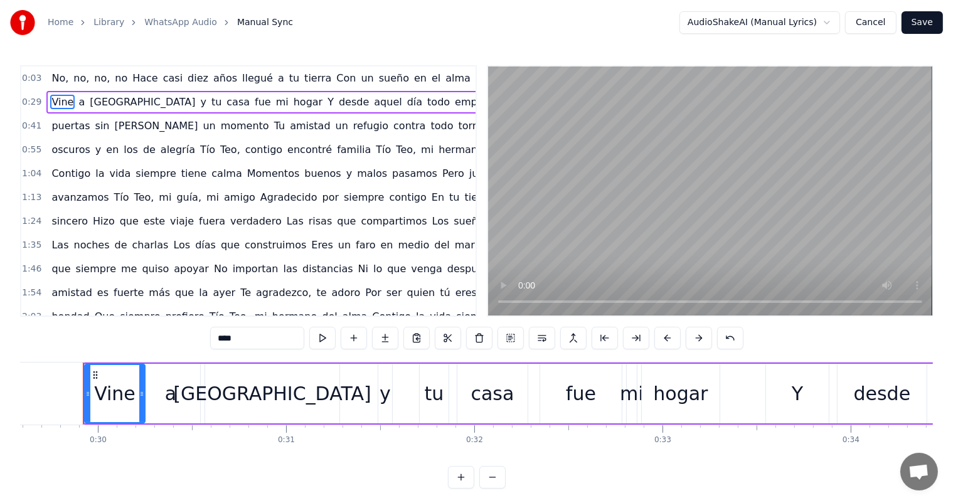
drag, startPoint x: 244, startPoint y: 344, endPoint x: 201, endPoint y: 331, distance: 45.2
click at [201, 347] on div "0:03 No, no, no, no Hace [PERSON_NAME] años llegué a tu tierra Con un sueño en …" at bounding box center [476, 276] width 913 height 423
type input "*"
type input "****"
click at [143, 329] on div "0:03 No, no, no, no Hace [PERSON_NAME] años llegué a tu tierra Con un sueño en …" at bounding box center [476, 276] width 913 height 423
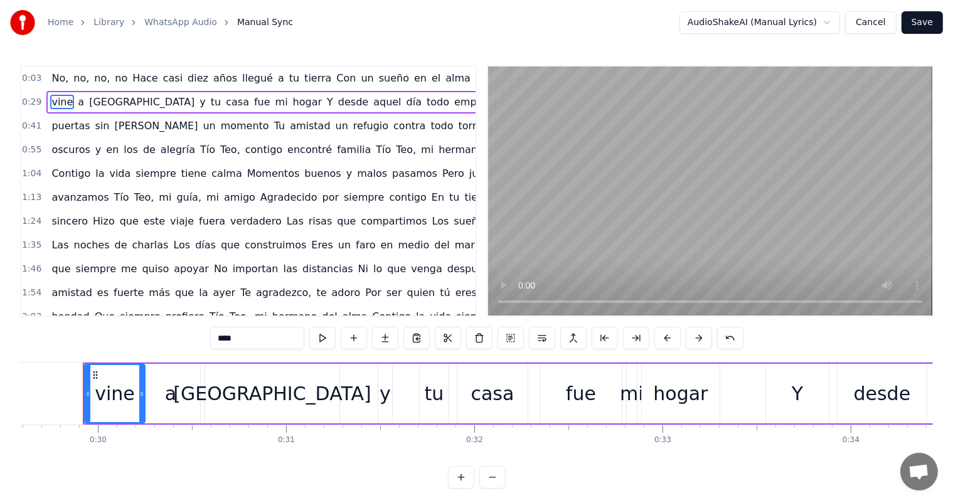
scroll to position [0, 5124]
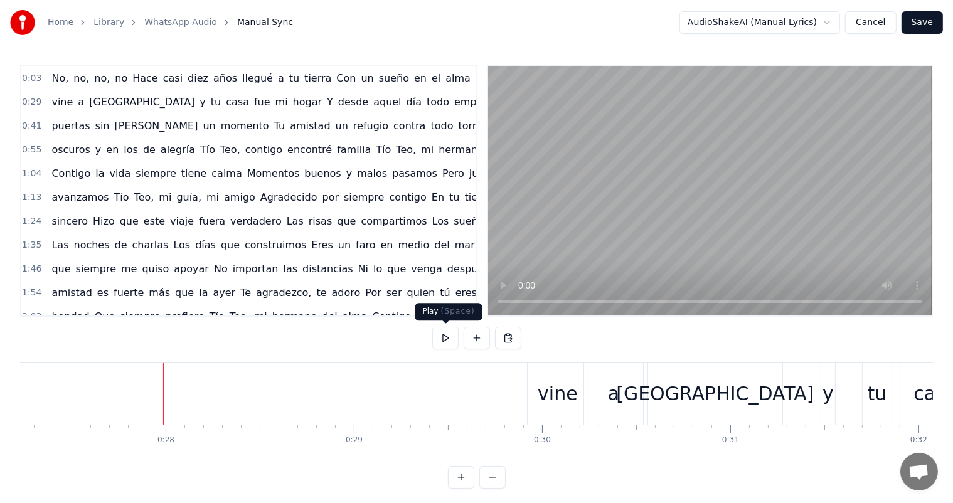
click at [445, 336] on button at bounding box center [445, 338] width 26 height 23
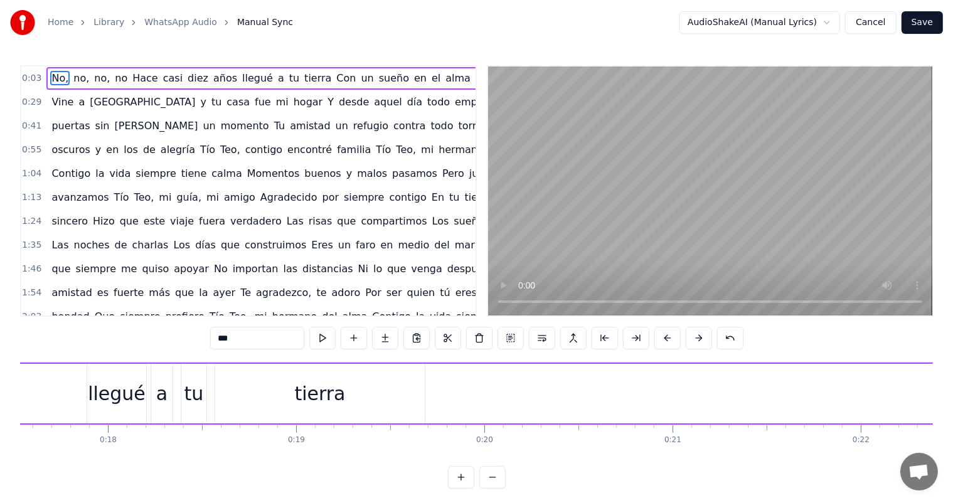
scroll to position [0, 633]
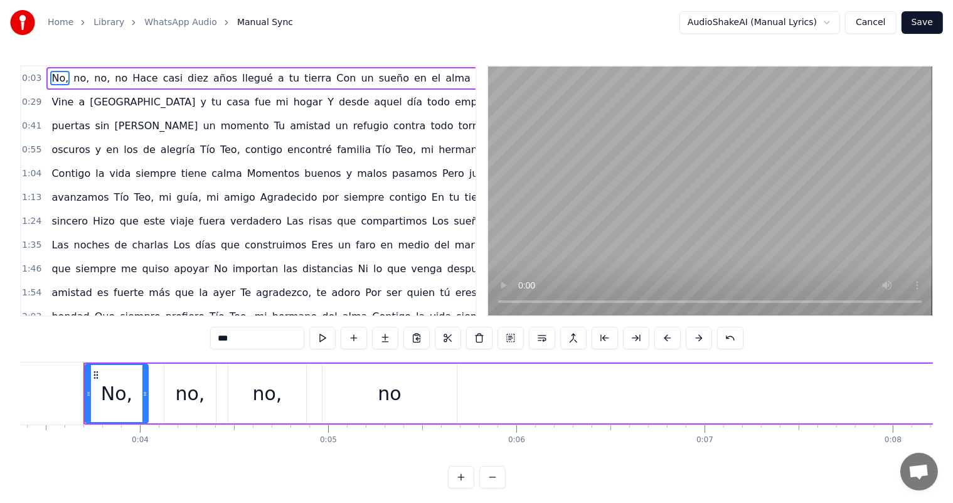
click at [61, 102] on span "Vine" at bounding box center [62, 102] width 24 height 14
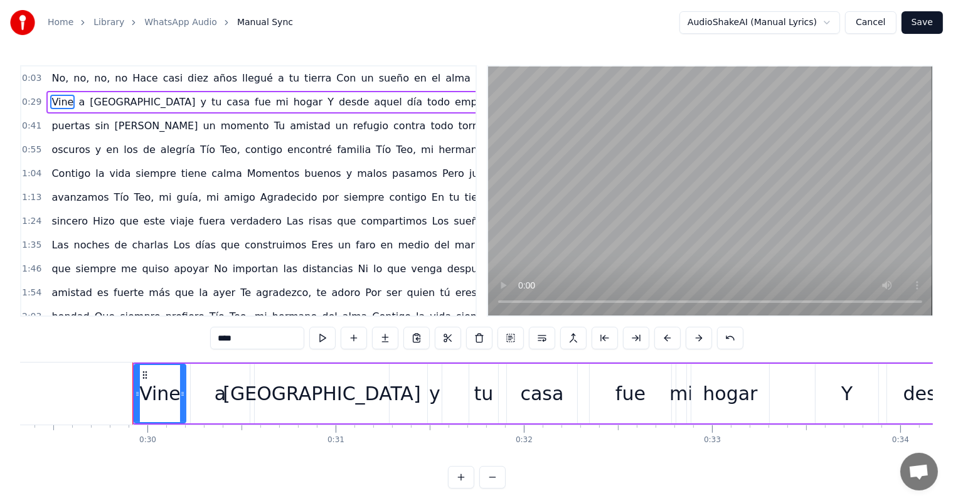
scroll to position [0, 5569]
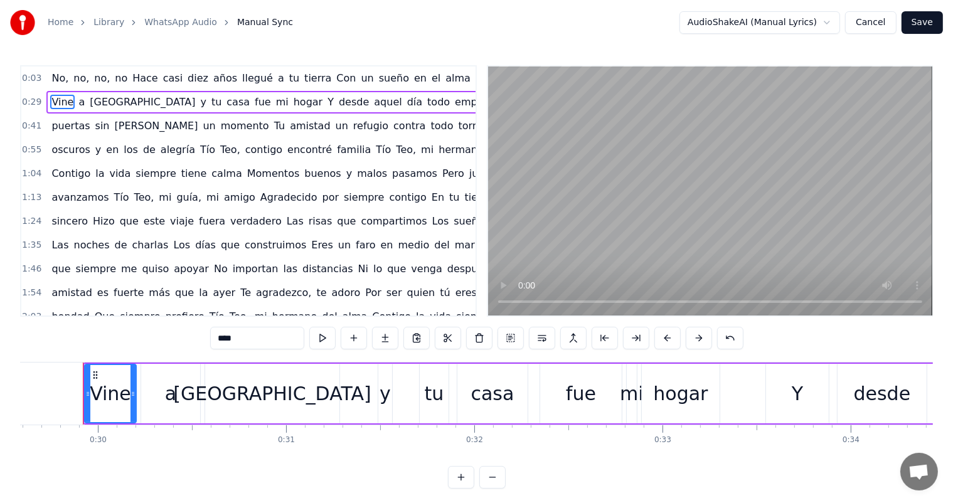
click at [61, 102] on span "Vine" at bounding box center [62, 102] width 24 height 14
drag, startPoint x: 243, startPoint y: 336, endPoint x: 196, endPoint y: 354, distance: 51.0
click at [196, 354] on div "0:03 No, no, no, no Hace [PERSON_NAME] años llegué a tu tierra Con un sueño en …" at bounding box center [476, 276] width 913 height 423
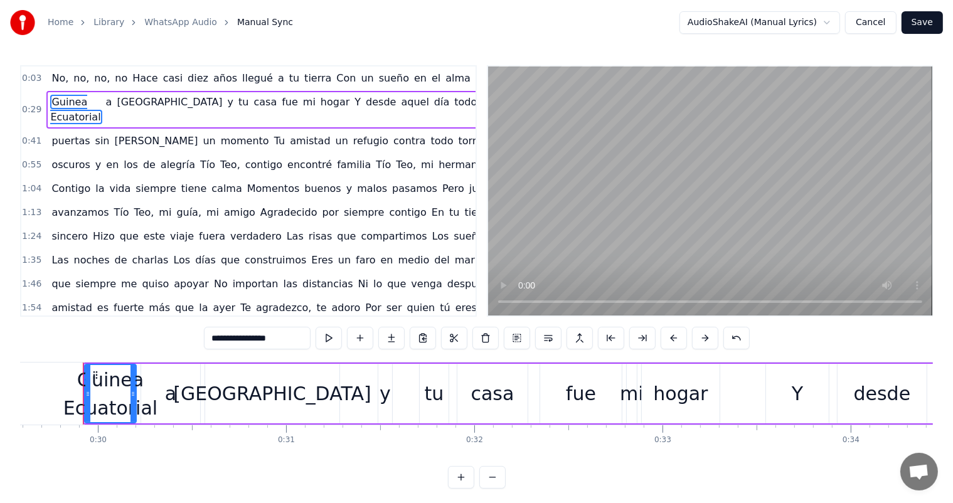
click at [115, 100] on span "[GEOGRAPHIC_DATA]" at bounding box center [169, 102] width 108 height 14
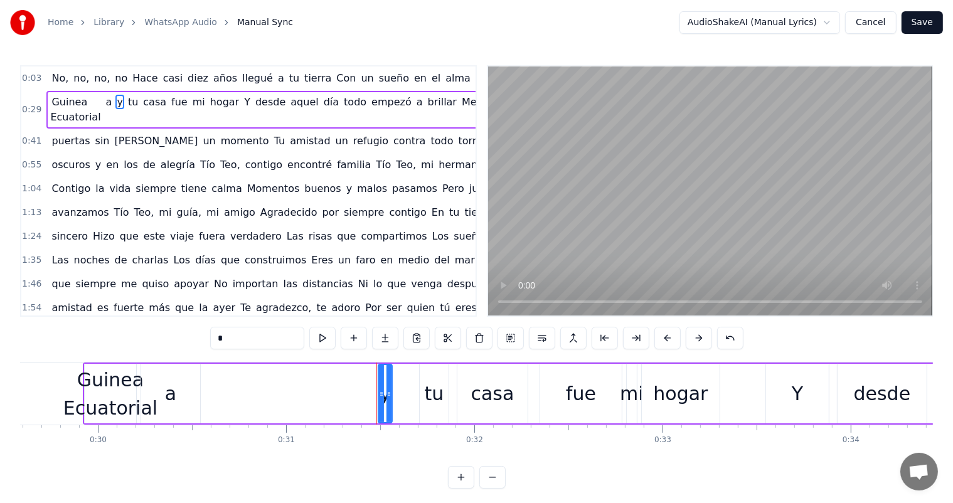
click at [105, 102] on span "a" at bounding box center [109, 102] width 9 height 14
click at [105, 102] on span "y" at bounding box center [109, 102] width 8 height 14
type input "**"
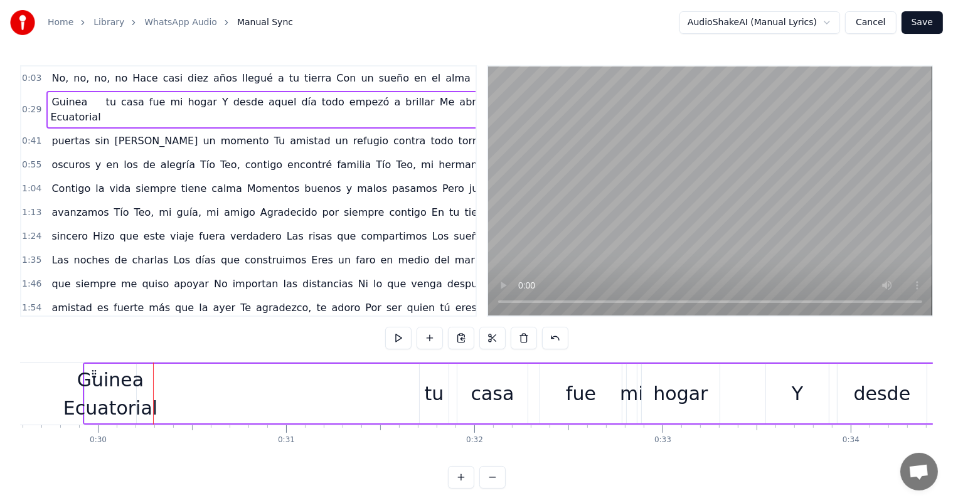
click at [114, 412] on div "Guinea Ecuatorial" at bounding box center [110, 394] width 94 height 56
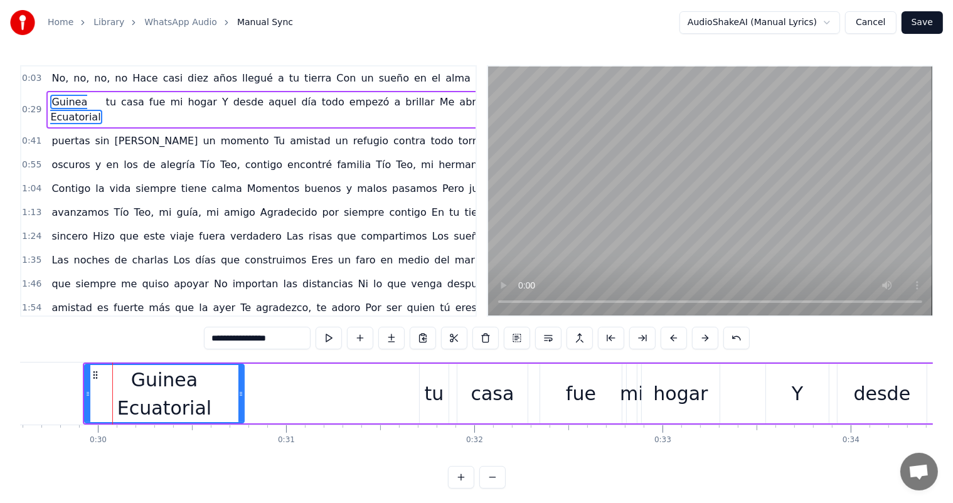
drag, startPoint x: 134, startPoint y: 394, endPoint x: 242, endPoint y: 385, distance: 108.3
click at [242, 385] on div at bounding box center [240, 393] width 5 height 57
click at [329, 336] on button at bounding box center [329, 338] width 26 height 23
click at [128, 334] on div "0:03 No, no, no, no Hace [PERSON_NAME] años llegué a tu tierra Con un sueño en …" at bounding box center [476, 276] width 913 height 423
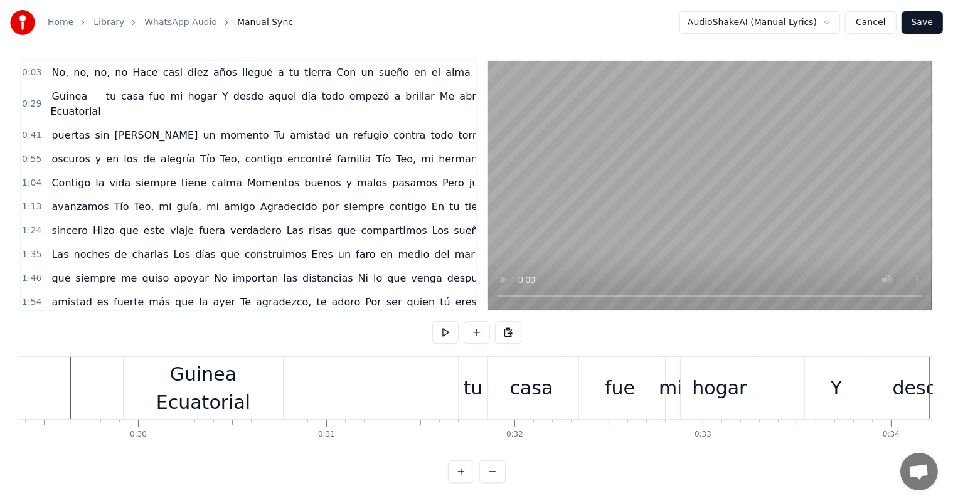
scroll to position [0, 5503]
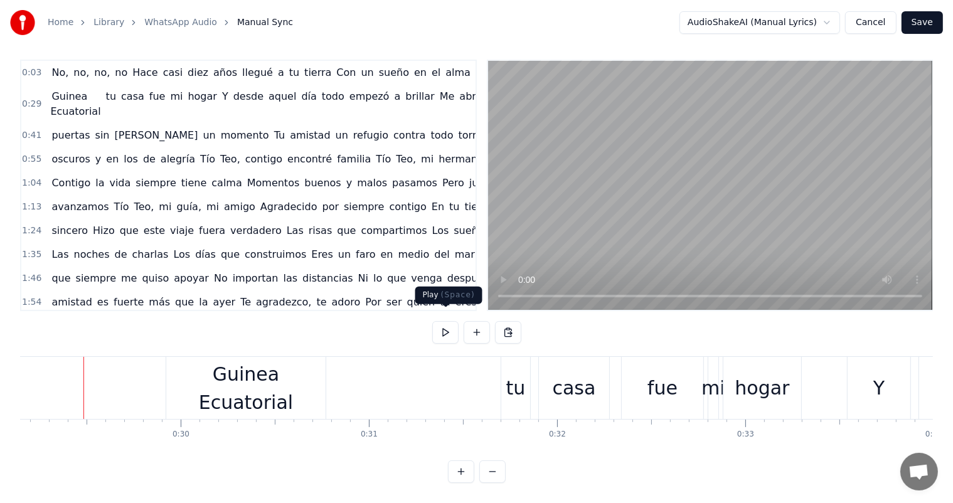
click at [447, 324] on button at bounding box center [445, 332] width 26 height 23
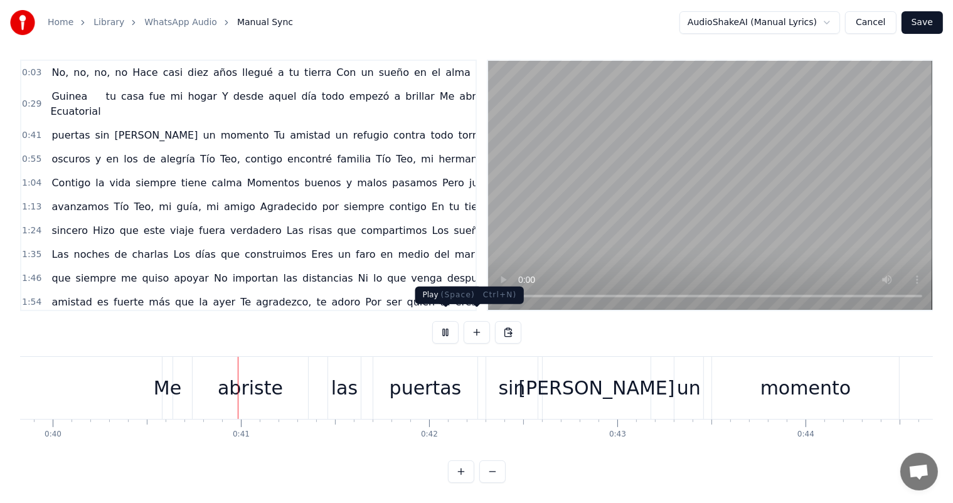
scroll to position [0, 7522]
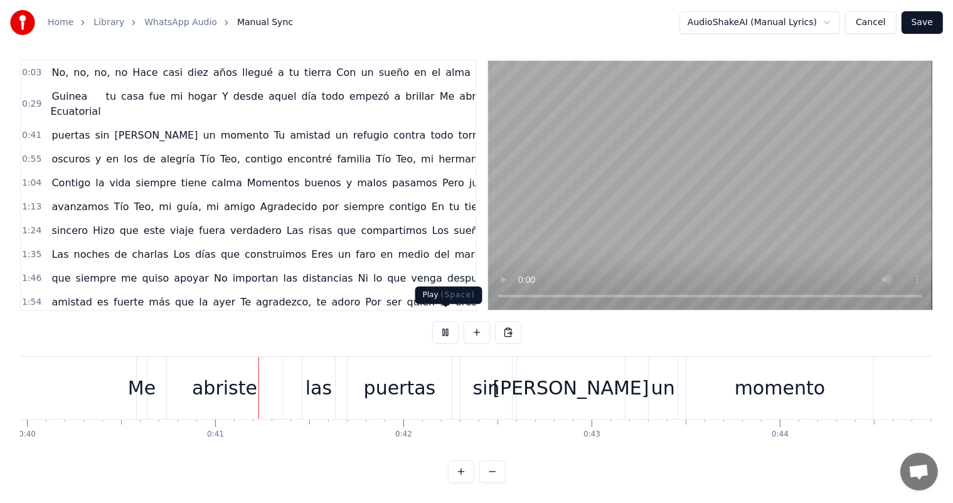
click at [447, 324] on button at bounding box center [445, 332] width 26 height 23
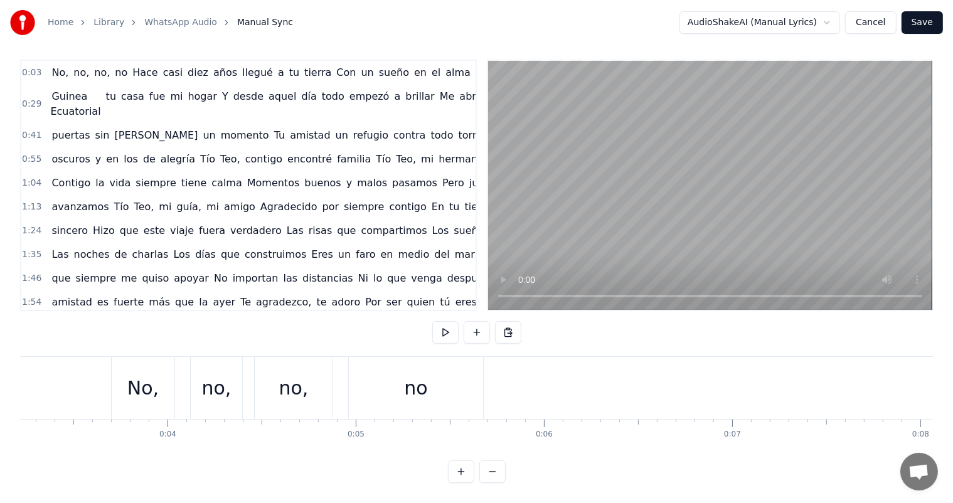
scroll to position [0, 0]
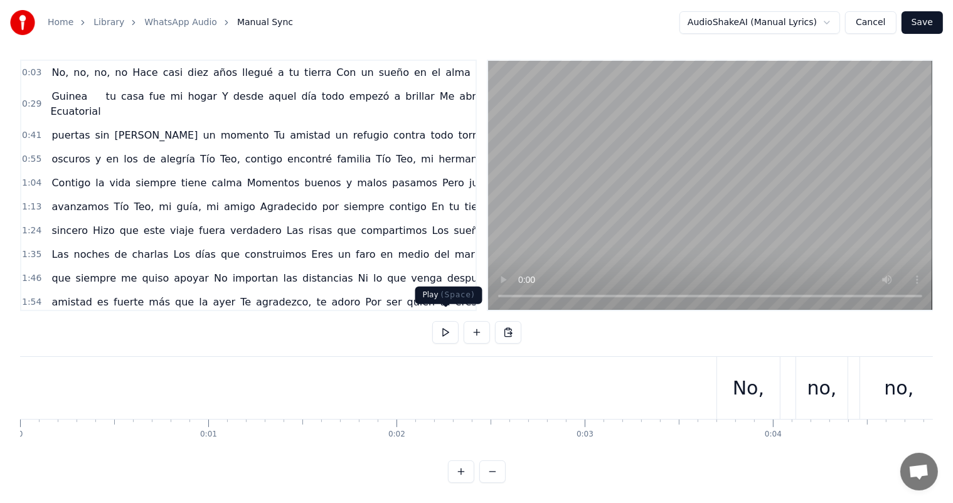
click at [444, 321] on button at bounding box center [445, 332] width 26 height 23
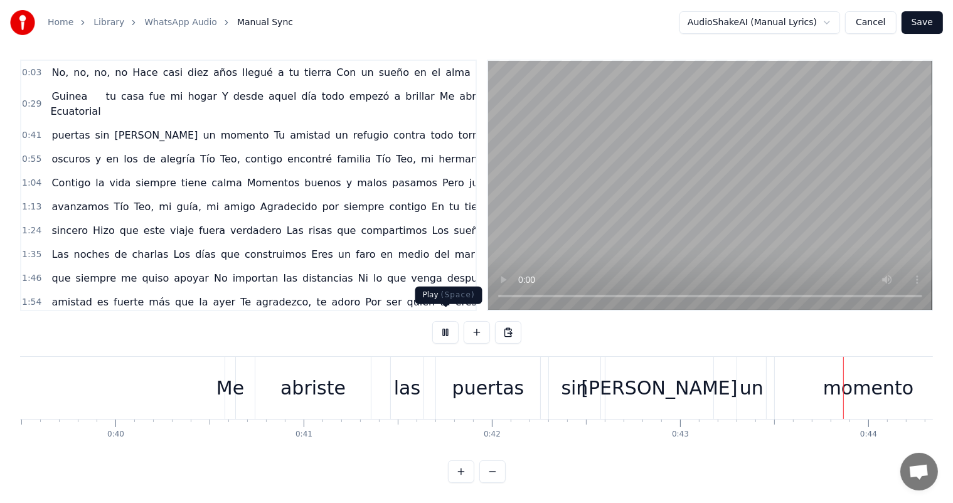
click at [440, 321] on button at bounding box center [445, 332] width 26 height 23
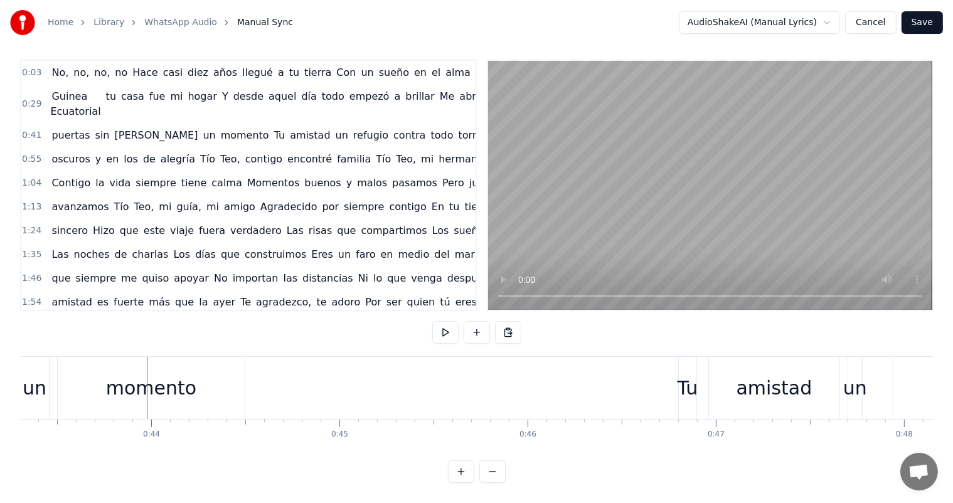
scroll to position [0, 8157]
click at [58, 65] on span "No," at bounding box center [59, 72] width 19 height 14
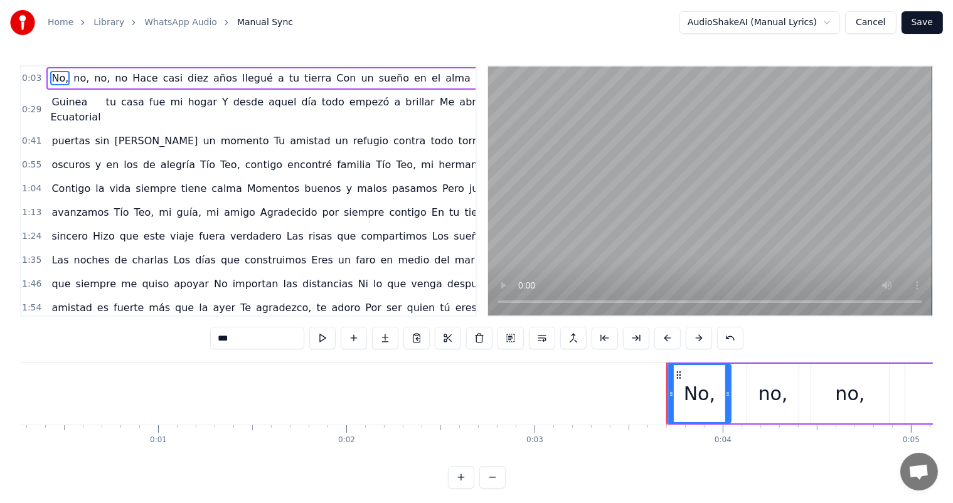
scroll to position [0, 0]
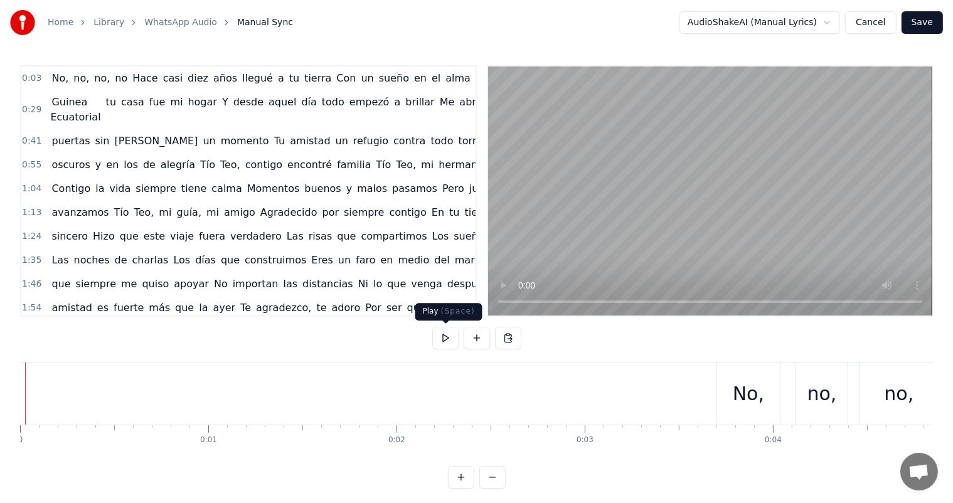
click at [445, 341] on button at bounding box center [445, 338] width 26 height 23
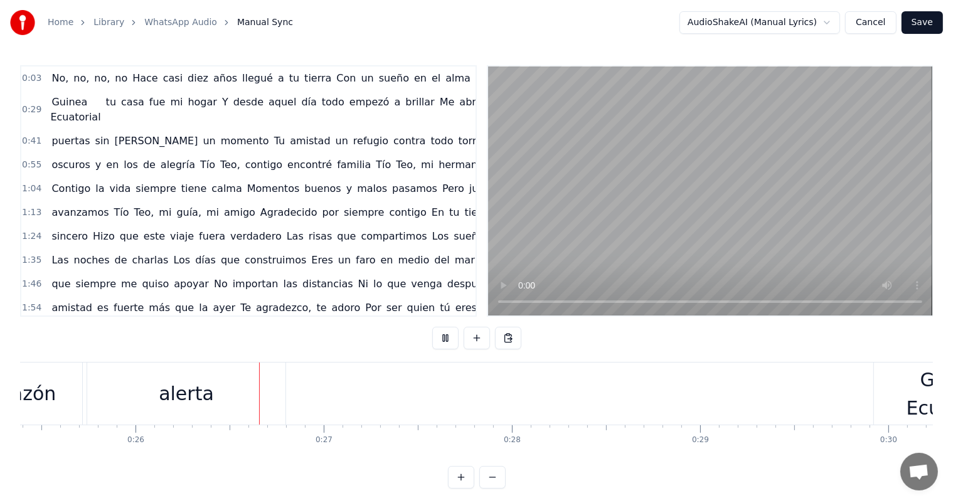
scroll to position [0, 4827]
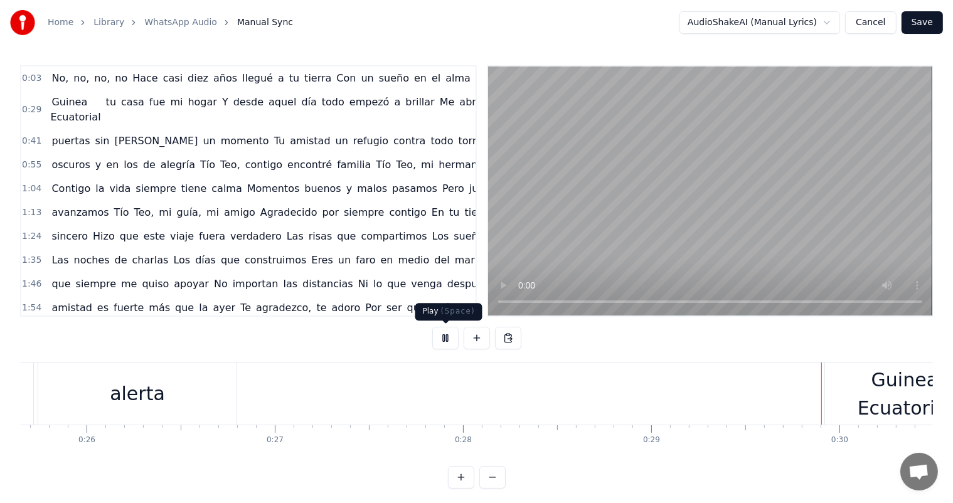
click at [443, 338] on button at bounding box center [445, 338] width 26 height 23
click at [461, 92] on div "Guinea Ecuatorial tu casa fue mi hogar Y desde aquel día todo empezó a brillar …" at bounding box center [282, 110] width 472 height 38
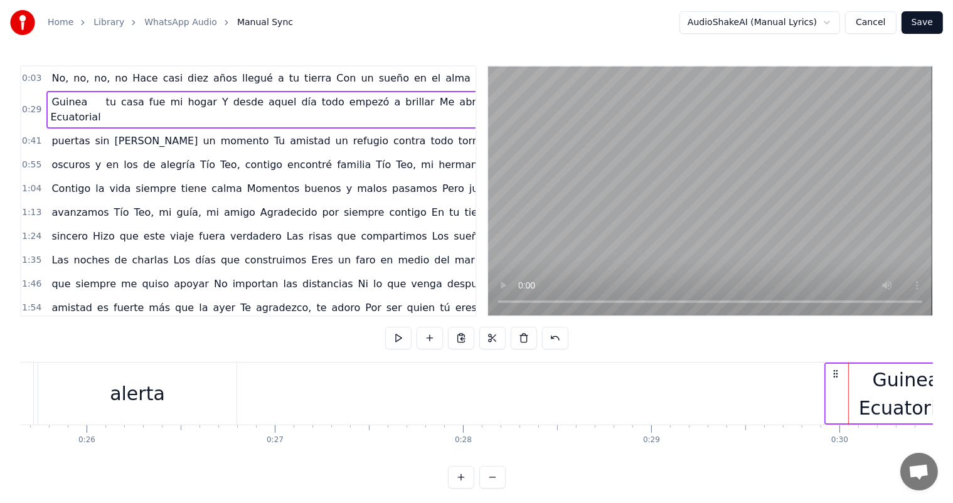
click at [499, 85] on span "corazón" at bounding box center [520, 78] width 42 height 14
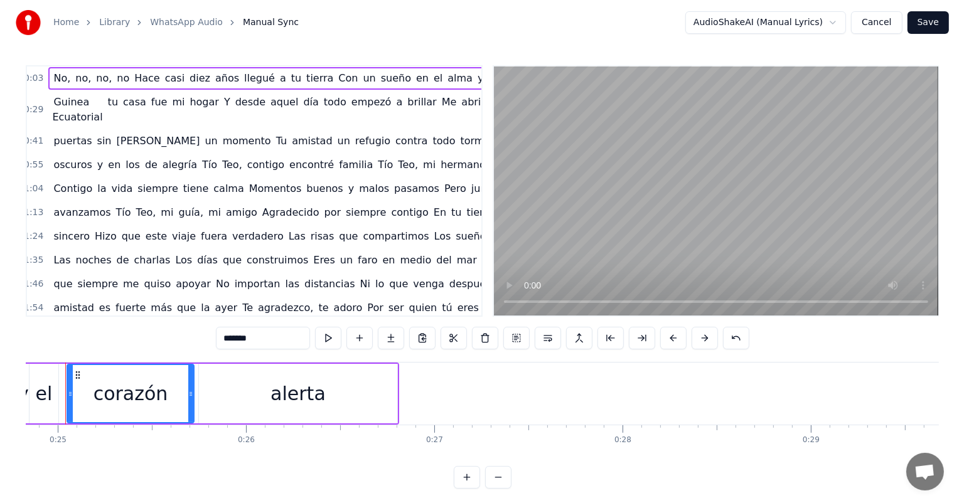
scroll to position [0, 4650]
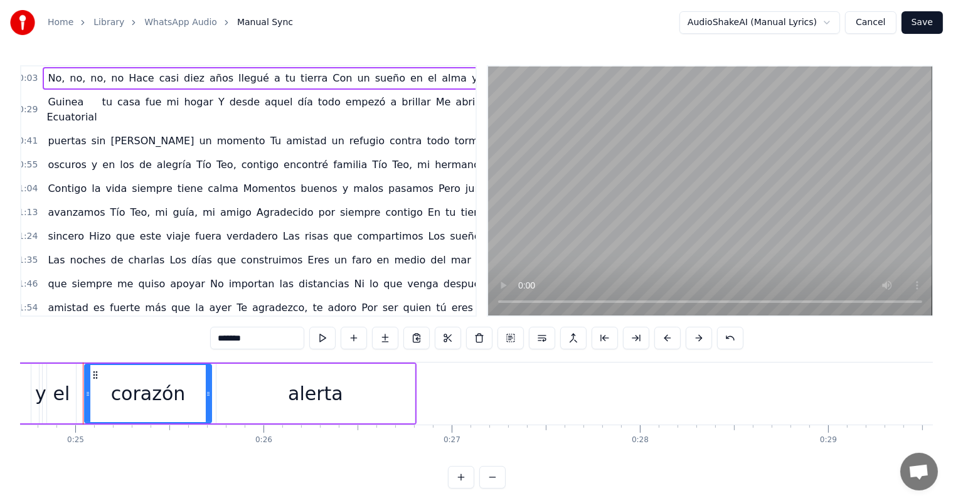
click at [831, 18] on html "Home Library WhatsApp Audio Manual Sync AudioShakeAI (Manual Lyrics) Cancel Sav…" at bounding box center [476, 254] width 953 height 509
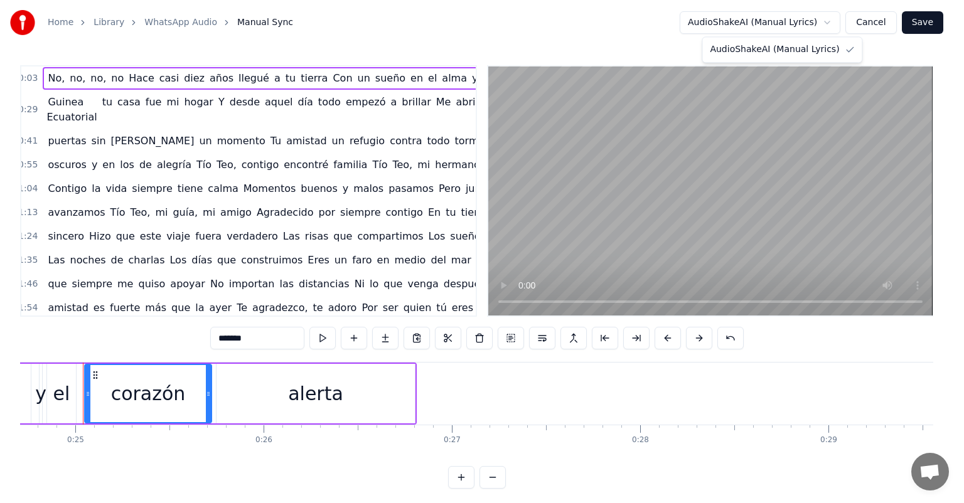
click at [831, 18] on html "Home Library WhatsApp Audio Manual Sync AudioShakeAI (Manual Lyrics) Cancel Sav…" at bounding box center [482, 254] width 964 height 509
click at [832, 23] on html "Home Library WhatsApp Audio Manual Sync AudioShakeAI (Manual Lyrics) Cancel Sav…" at bounding box center [482, 254] width 964 height 509
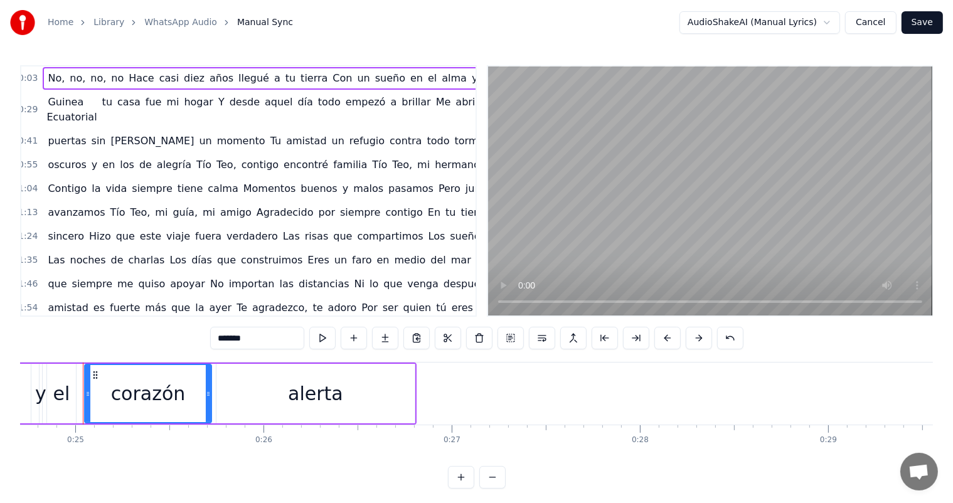
click at [934, 23] on button "Save" at bounding box center [922, 22] width 41 height 23
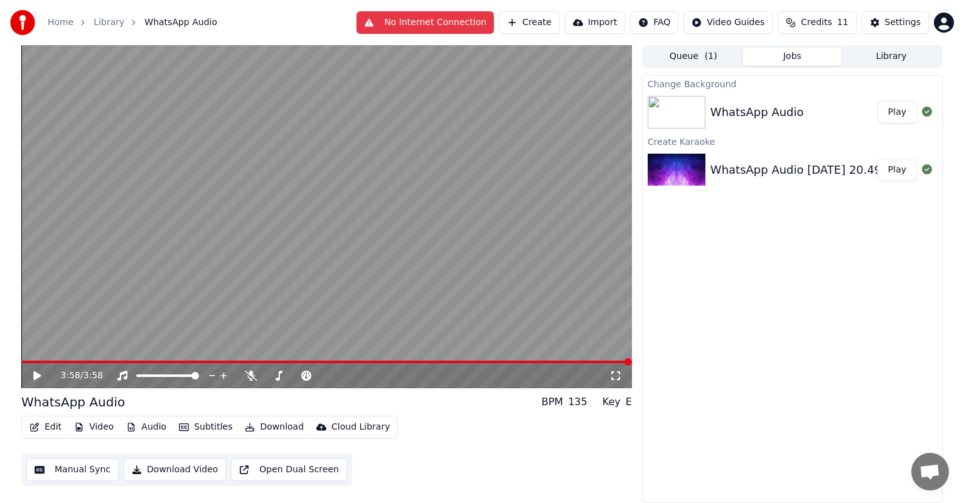
click at [100, 312] on video at bounding box center [326, 216] width 610 height 343
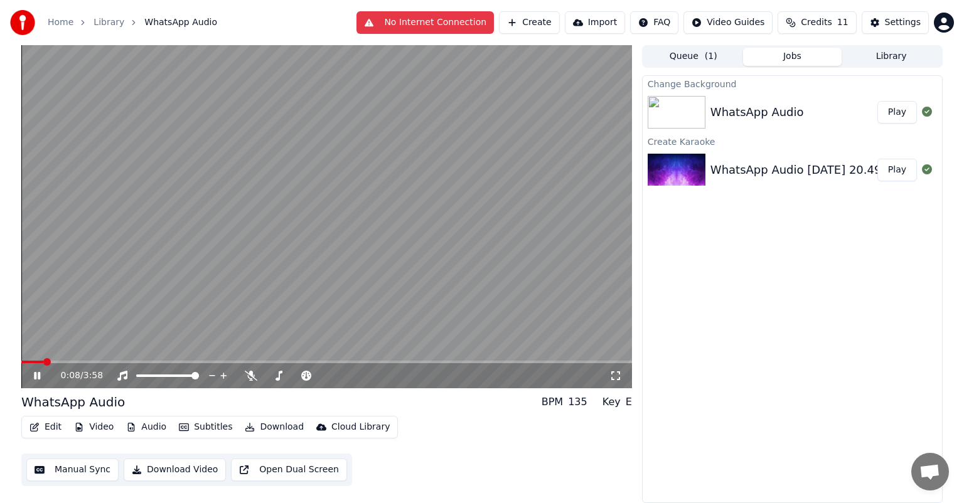
click at [901, 26] on div "Settings" at bounding box center [903, 22] width 36 height 13
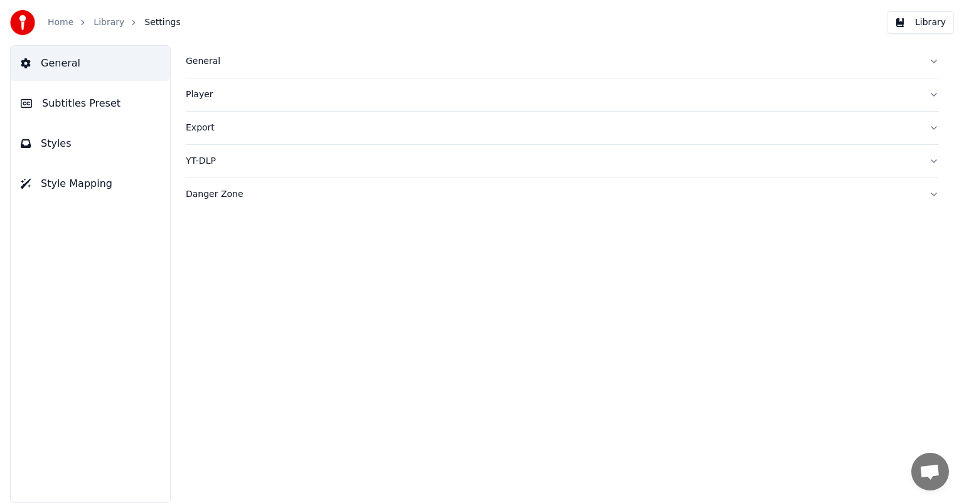
click at [938, 92] on button "Player" at bounding box center [562, 94] width 753 height 33
click at [927, 125] on button "Export" at bounding box center [562, 128] width 753 height 33
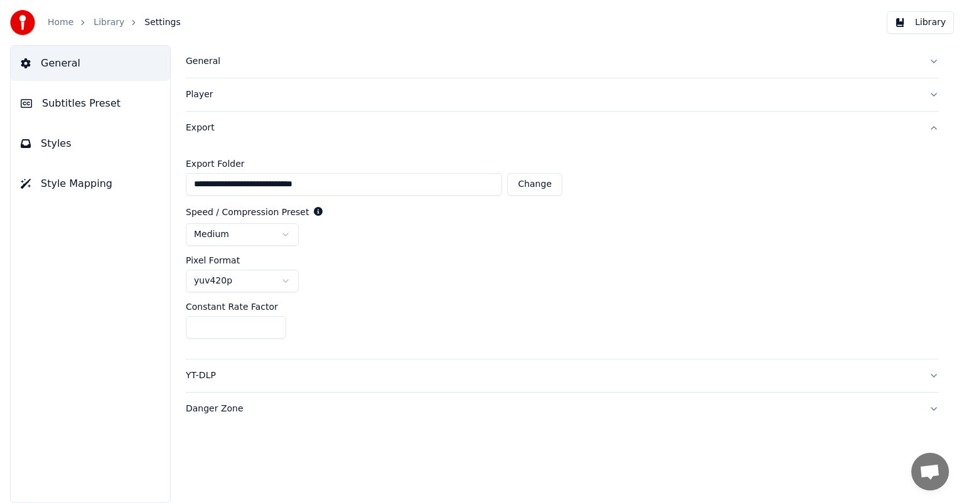
click at [929, 24] on button "Library" at bounding box center [919, 22] width 67 height 23
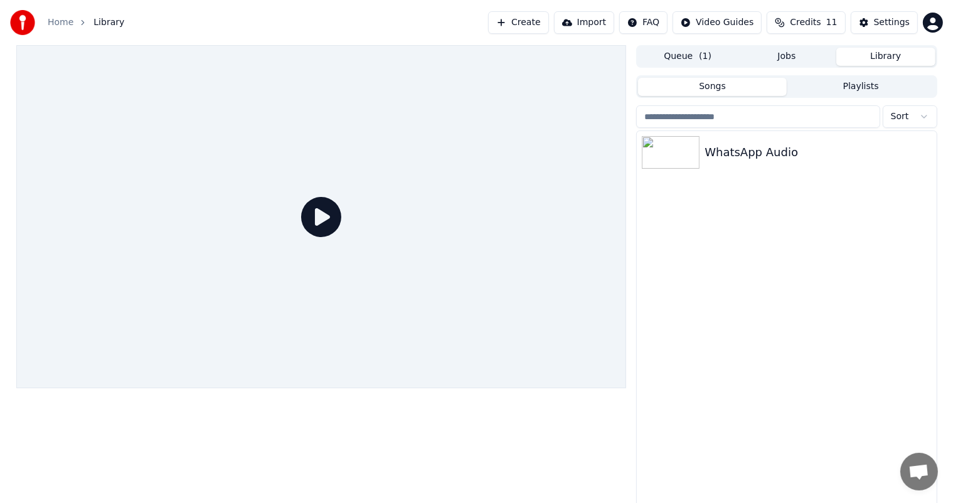
click at [339, 205] on icon at bounding box center [321, 217] width 40 height 40
click at [858, 90] on button "Playlists" at bounding box center [861, 87] width 149 height 18
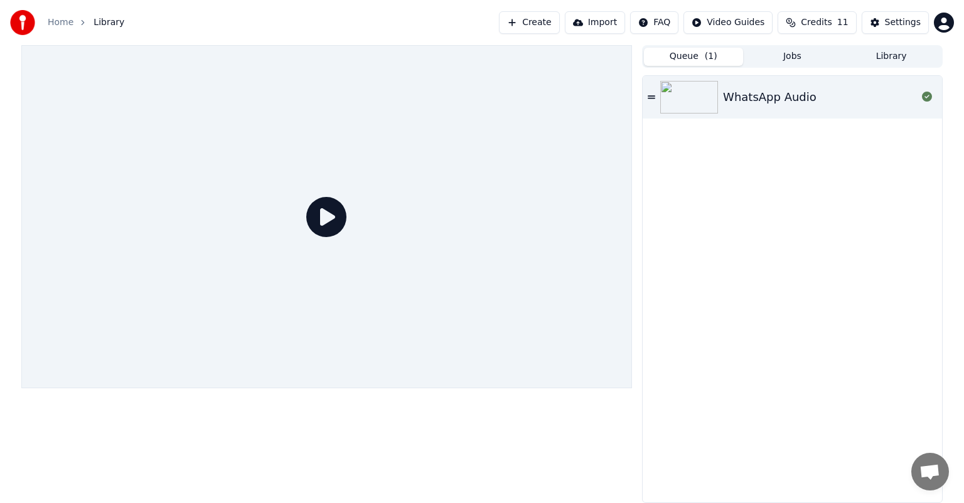
click at [686, 63] on button "Queue ( 1 )" at bounding box center [693, 57] width 99 height 18
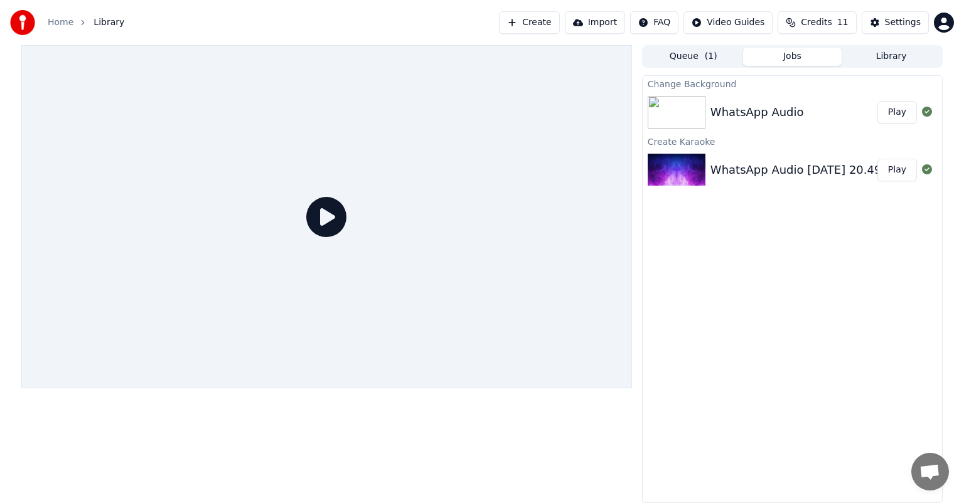
click at [802, 59] on button "Jobs" at bounding box center [792, 57] width 99 height 18
click at [701, 174] on img at bounding box center [676, 170] width 58 height 33
click at [902, 171] on button "Play" at bounding box center [897, 170] width 40 height 23
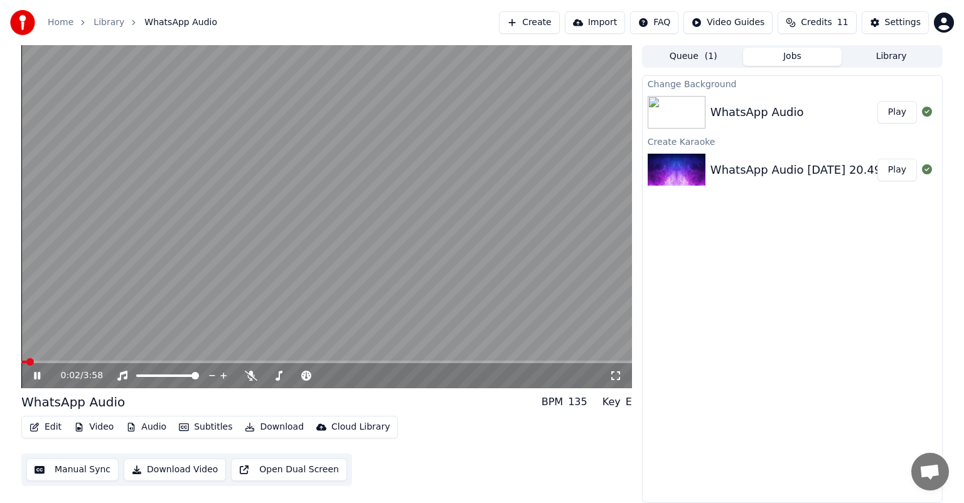
click at [615, 373] on icon at bounding box center [615, 376] width 13 height 10
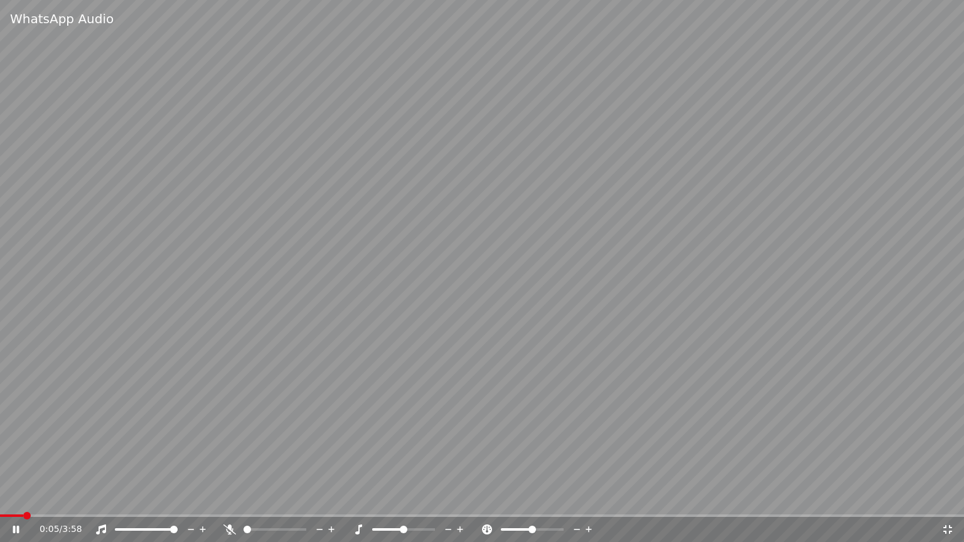
click at [16, 503] on icon at bounding box center [24, 529] width 29 height 10
click at [0, 503] on span at bounding box center [4, 516] width 8 height 8
